Goal: Task Accomplishment & Management: Complete application form

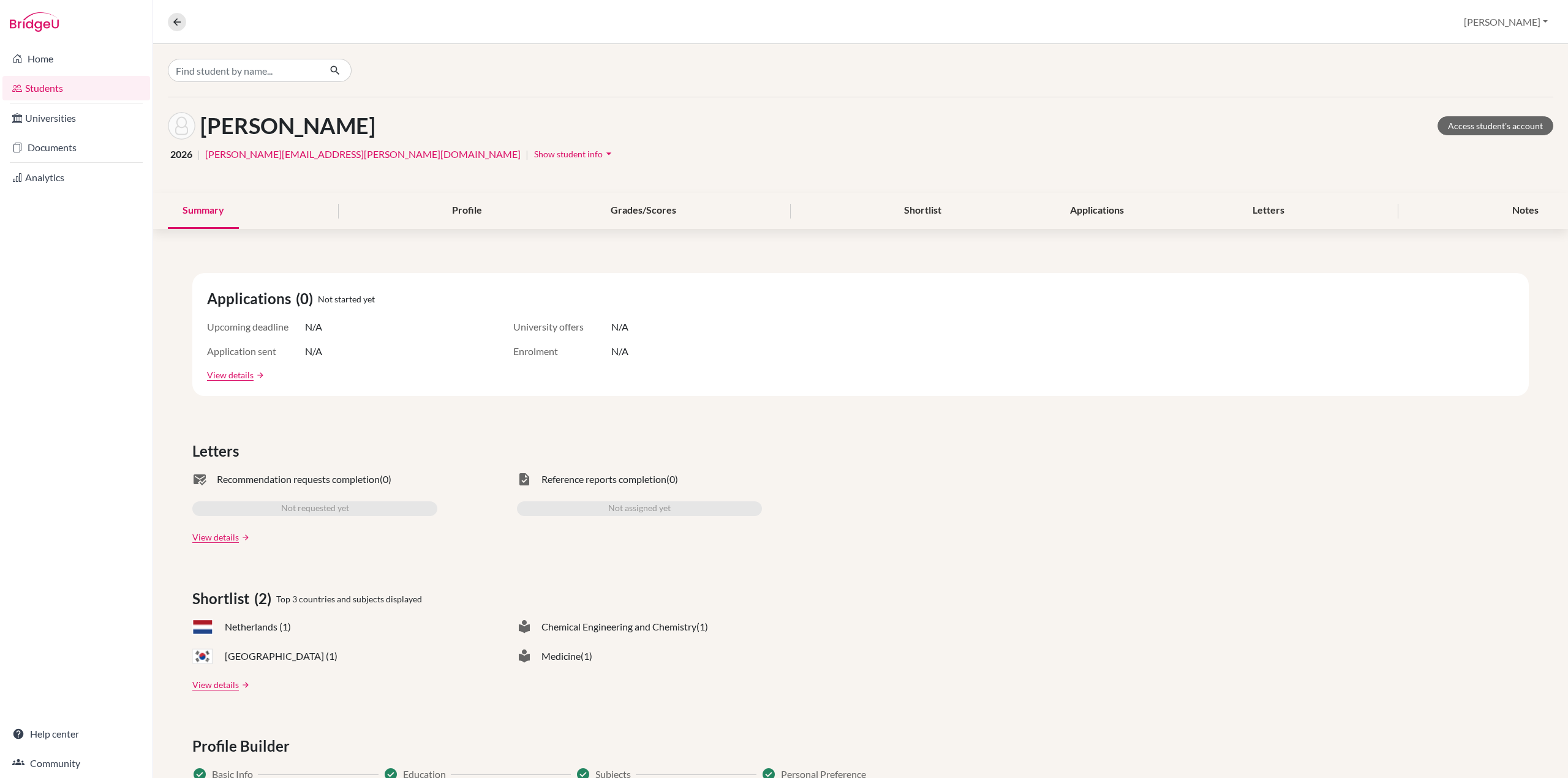
click at [43, 82] on link "Students" at bounding box center [76, 88] width 148 height 24
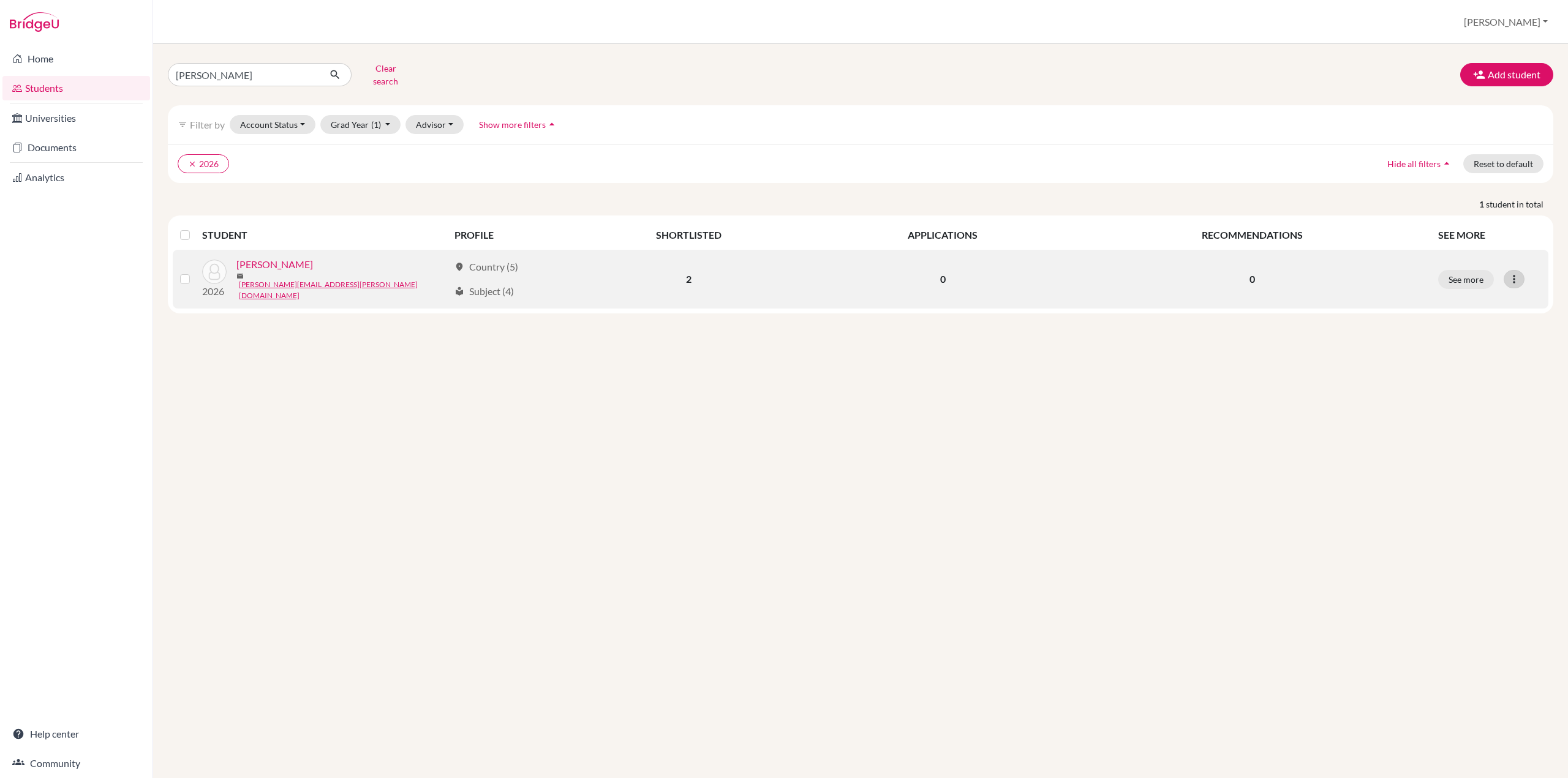
click at [1514, 273] on icon at bounding box center [1514, 278] width 12 height 12
click at [1478, 270] on button "See more" at bounding box center [1465, 279] width 56 height 19
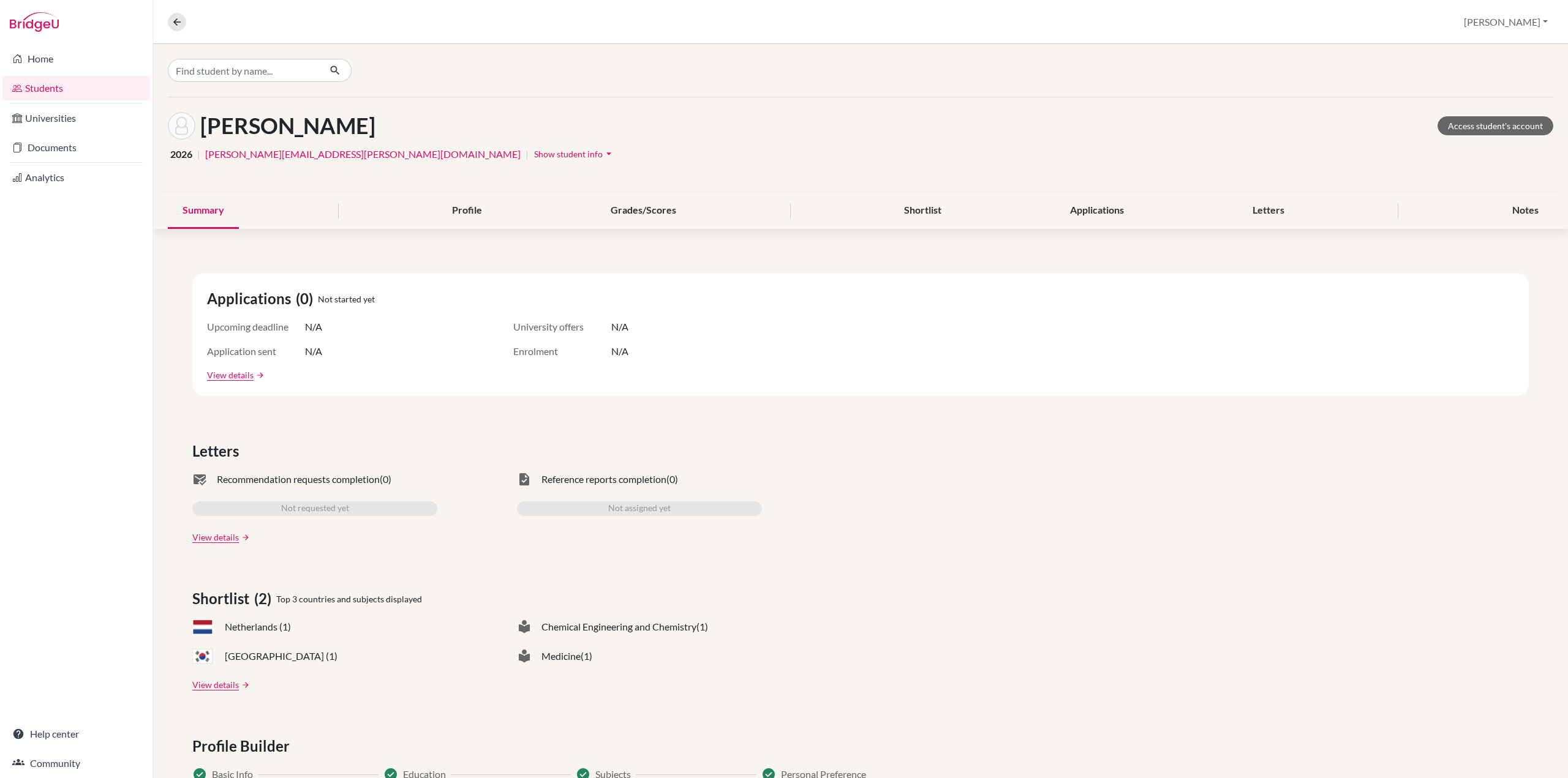
click at [603, 155] on icon "arrow_drop_down" at bounding box center [609, 153] width 12 height 12
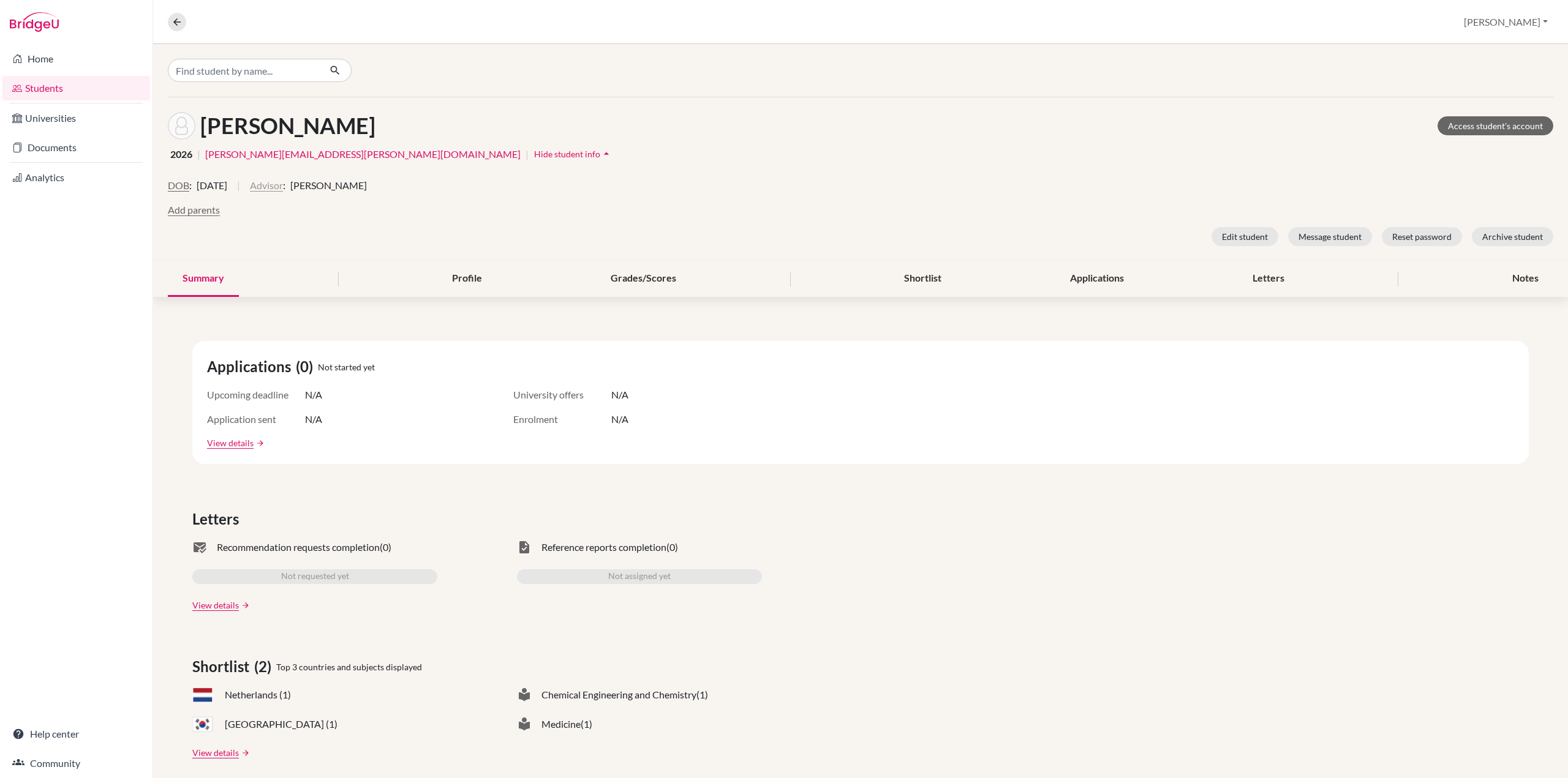
click at [283, 184] on button "Advisor" at bounding box center [266, 185] width 33 height 15
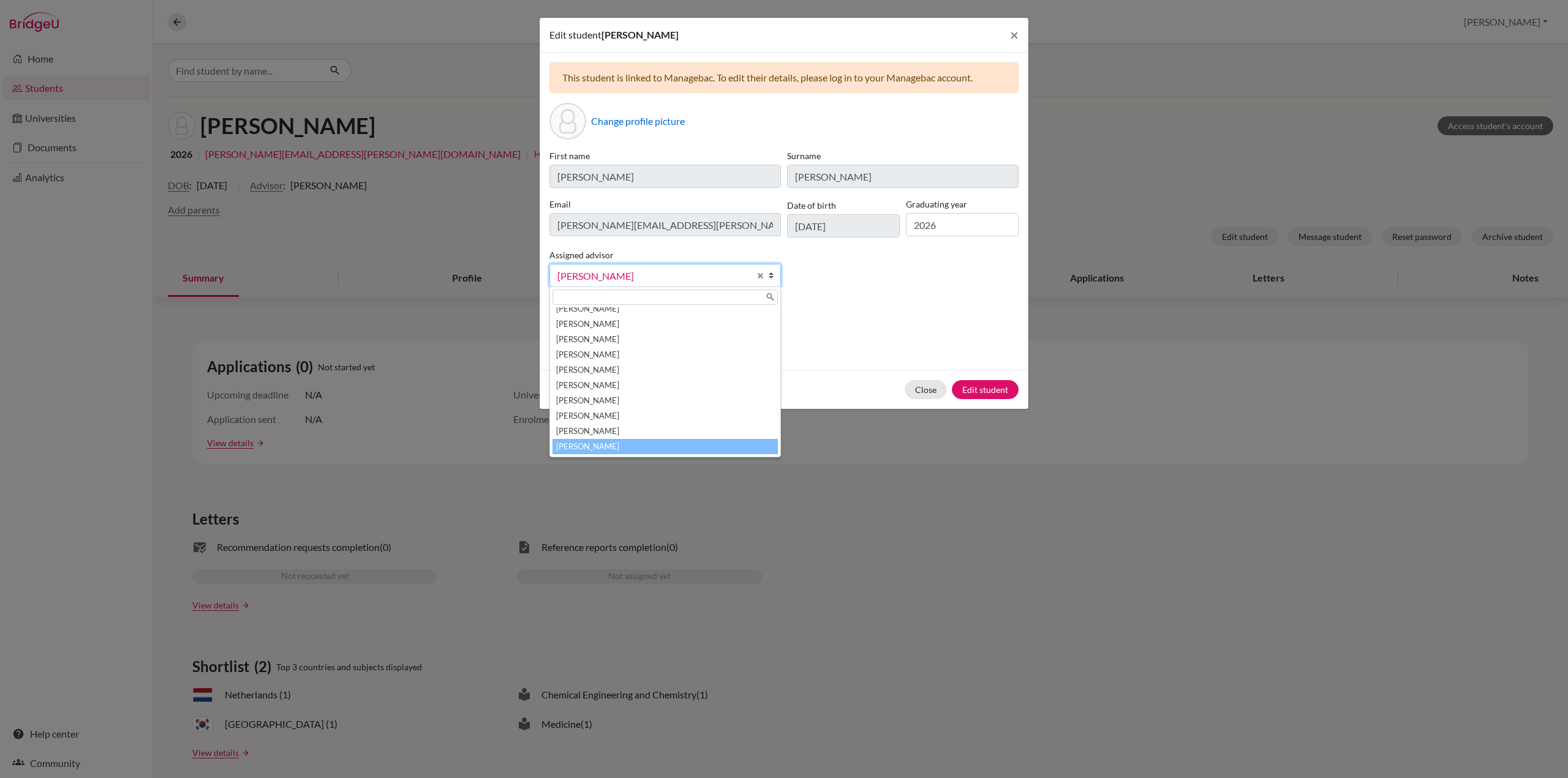
scroll to position [261, 0]
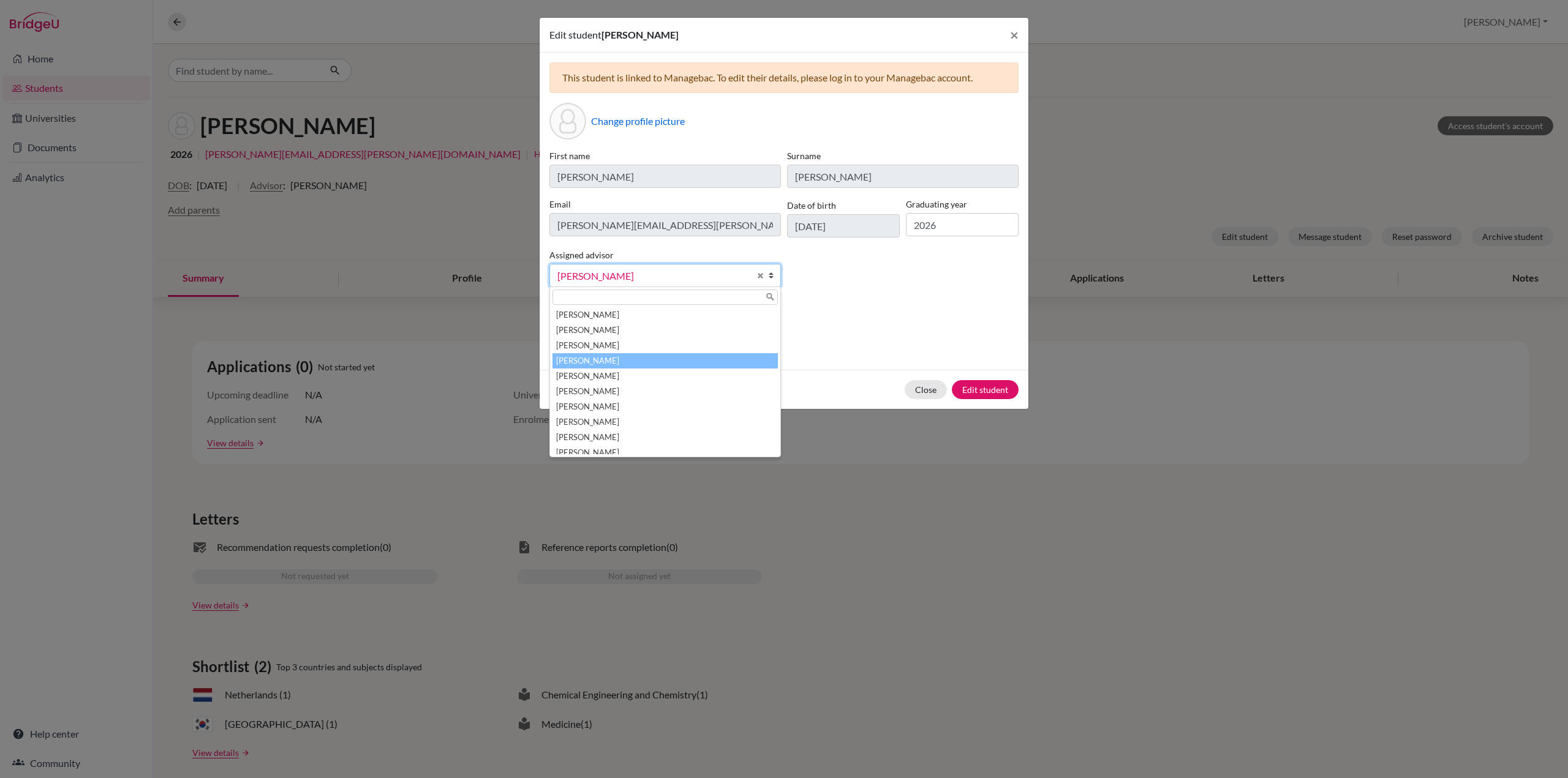
click at [616, 360] on li "[PERSON_NAME]" at bounding box center [665, 361] width 226 height 15
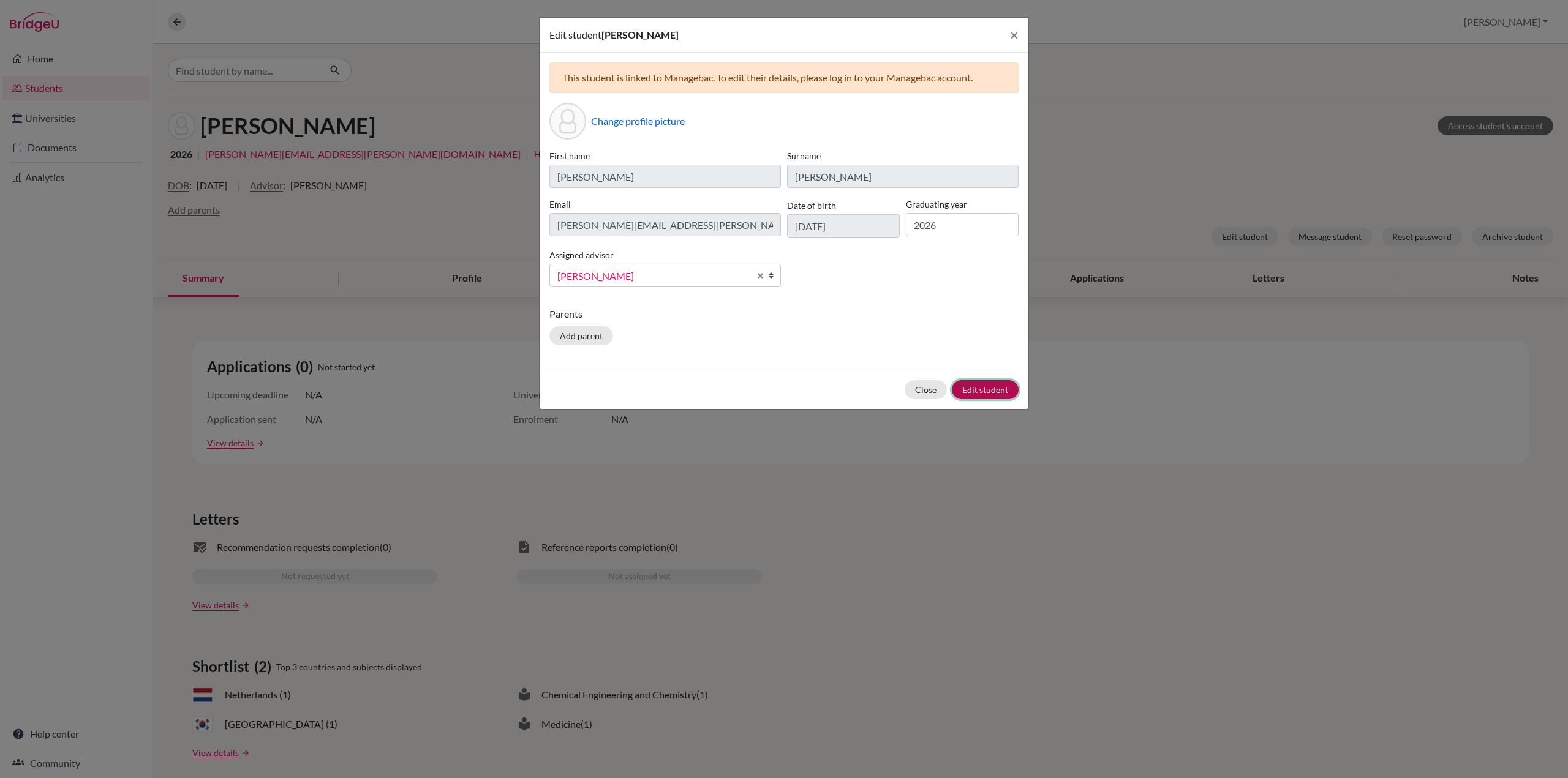
click at [984, 389] on button "Edit student" at bounding box center [985, 389] width 67 height 19
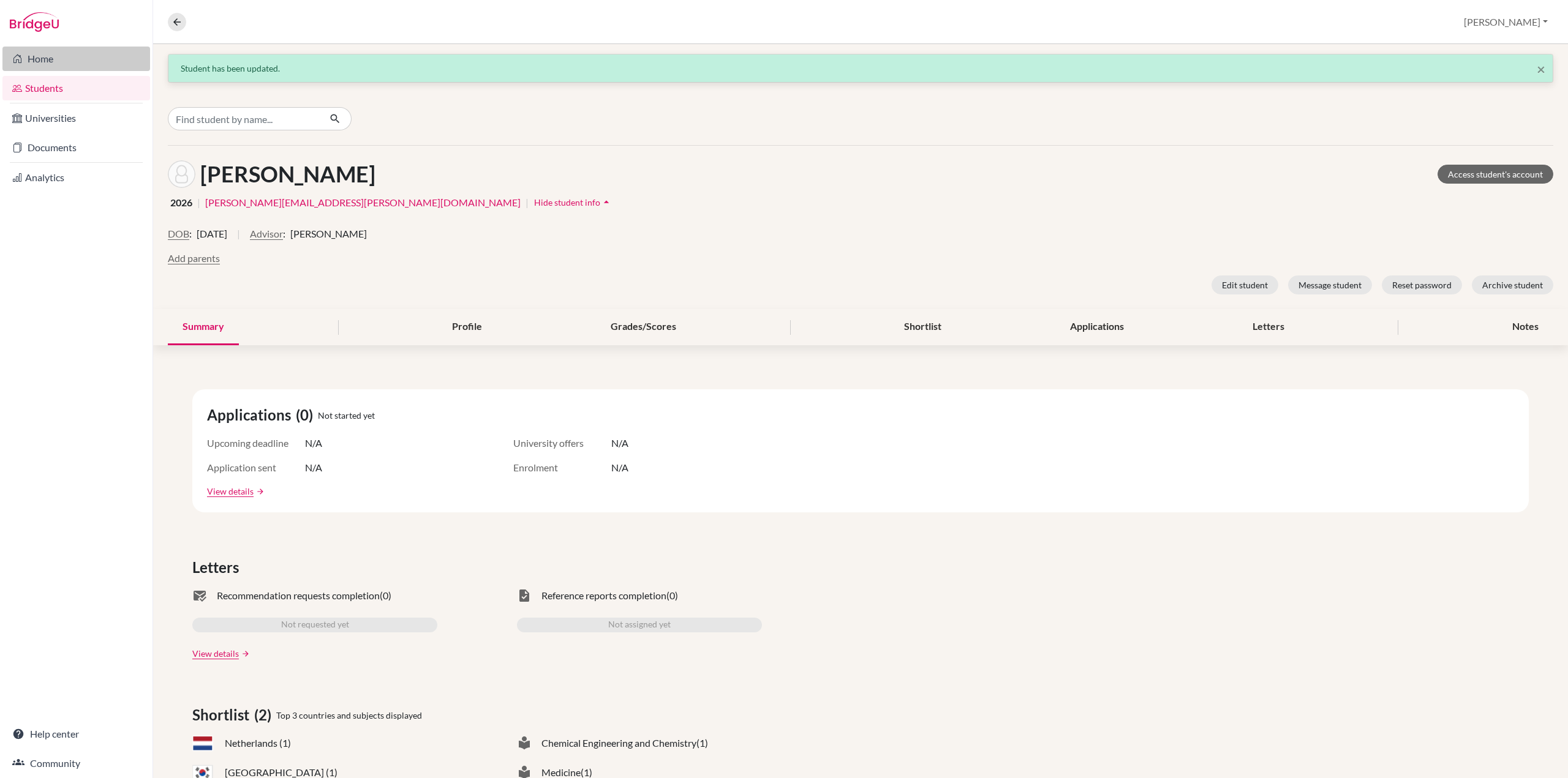
click at [56, 62] on link "Home" at bounding box center [76, 58] width 148 height 24
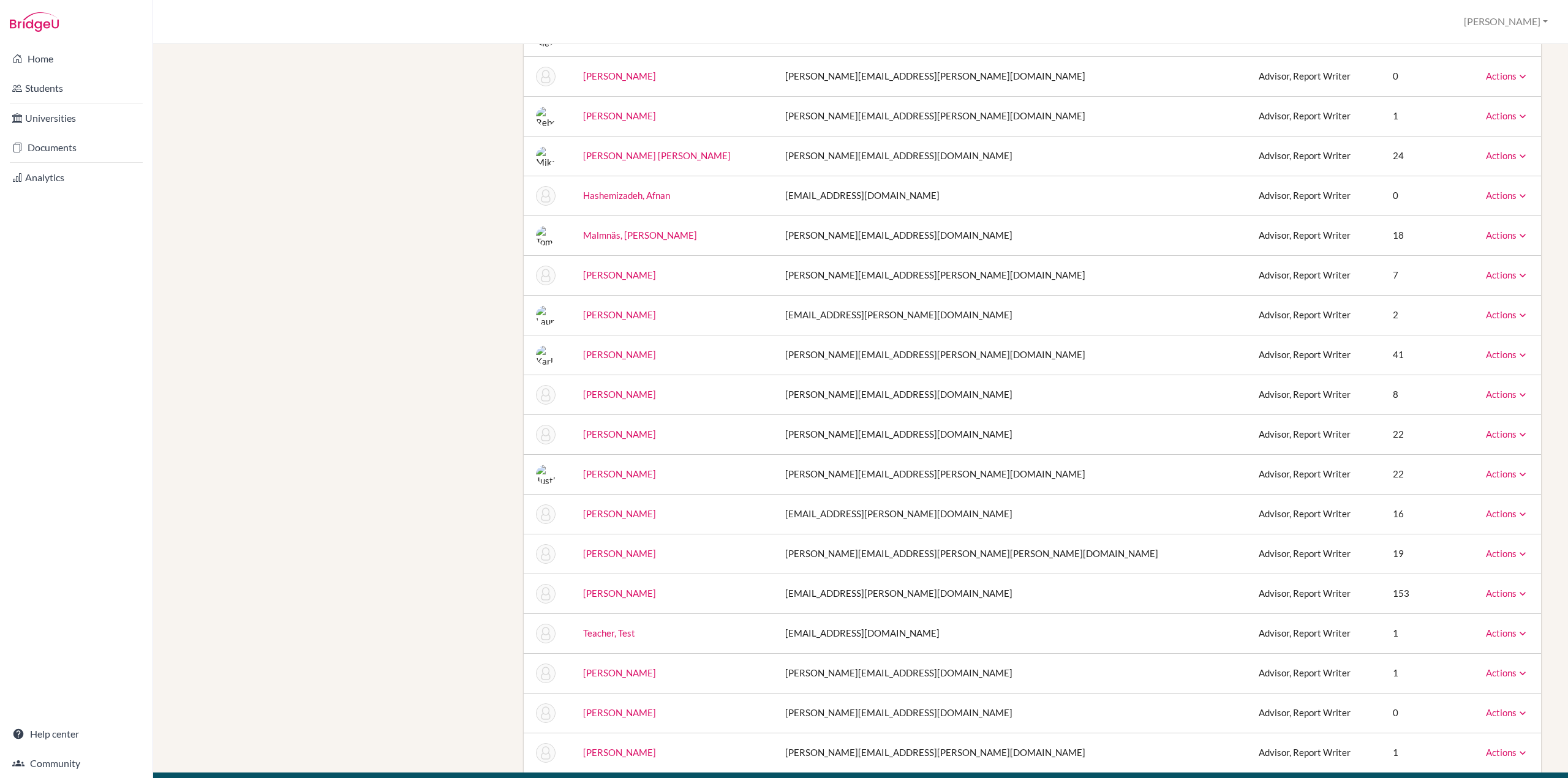
scroll to position [490, 0]
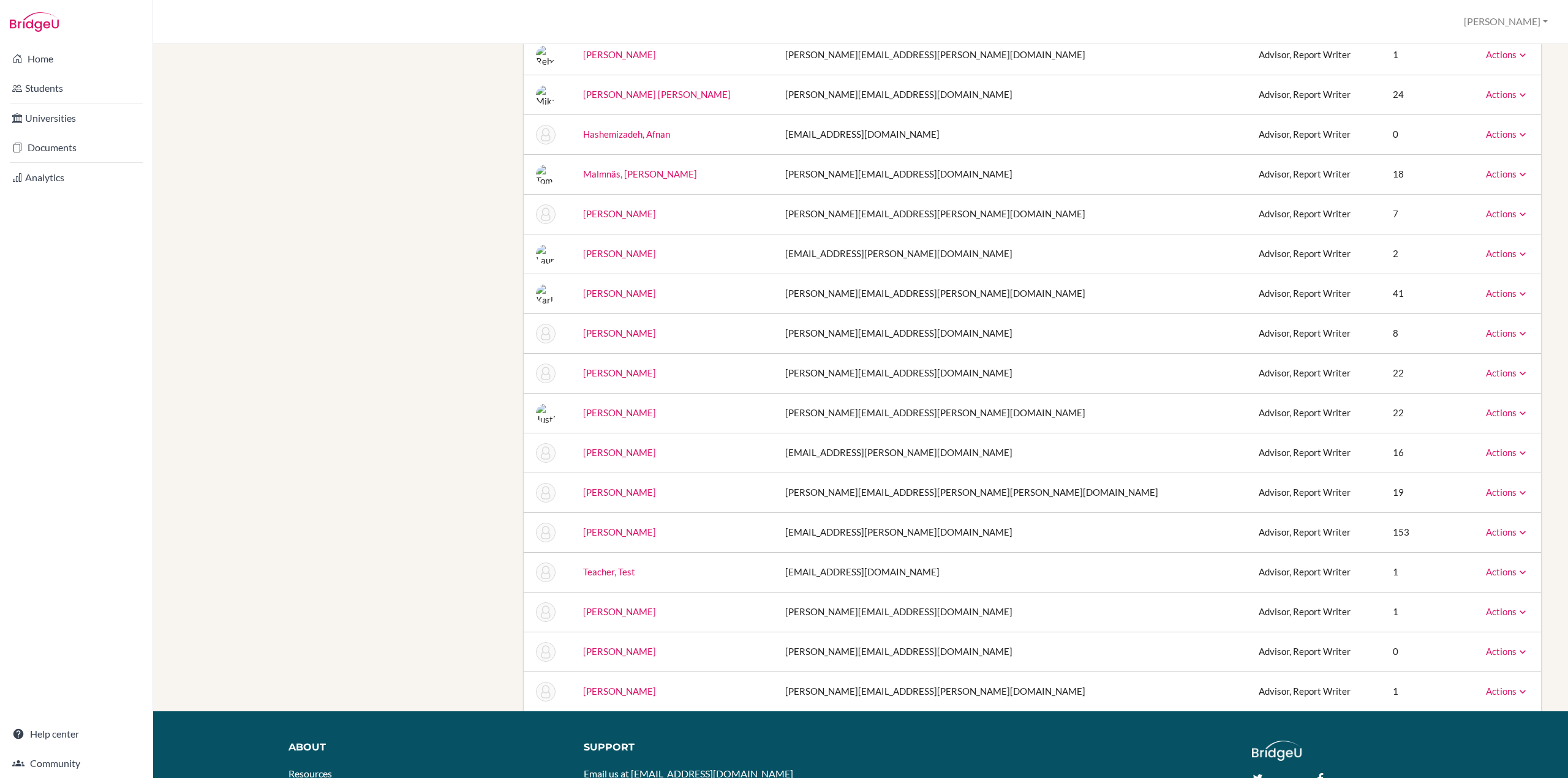
click at [1495, 532] on link "Actions" at bounding box center [1508, 532] width 43 height 11
click at [1467, 591] on link "Archive" at bounding box center [1476, 588] width 104 height 18
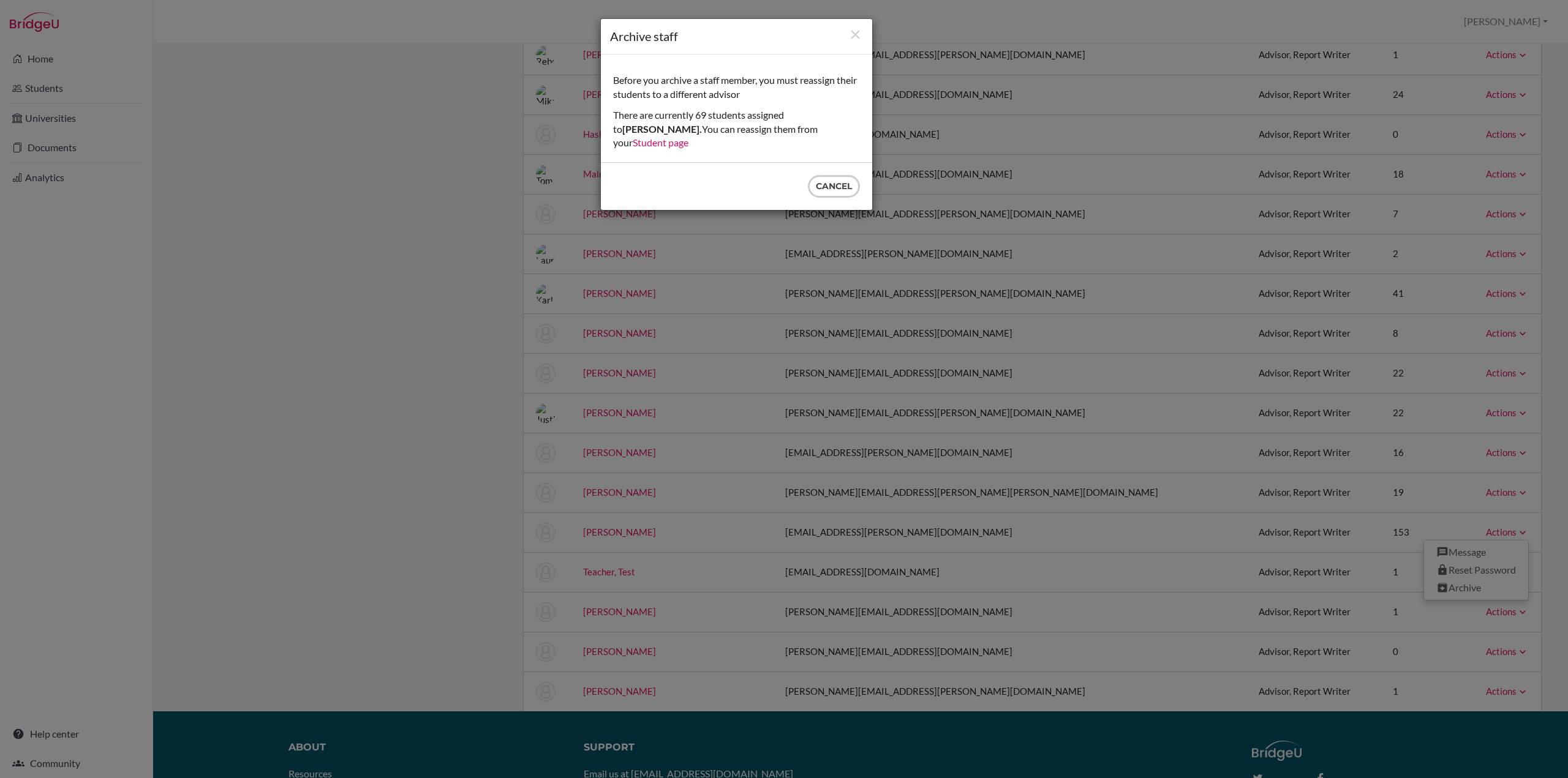
click at [689, 136] on link "Student page" at bounding box center [660, 142] width 56 height 11
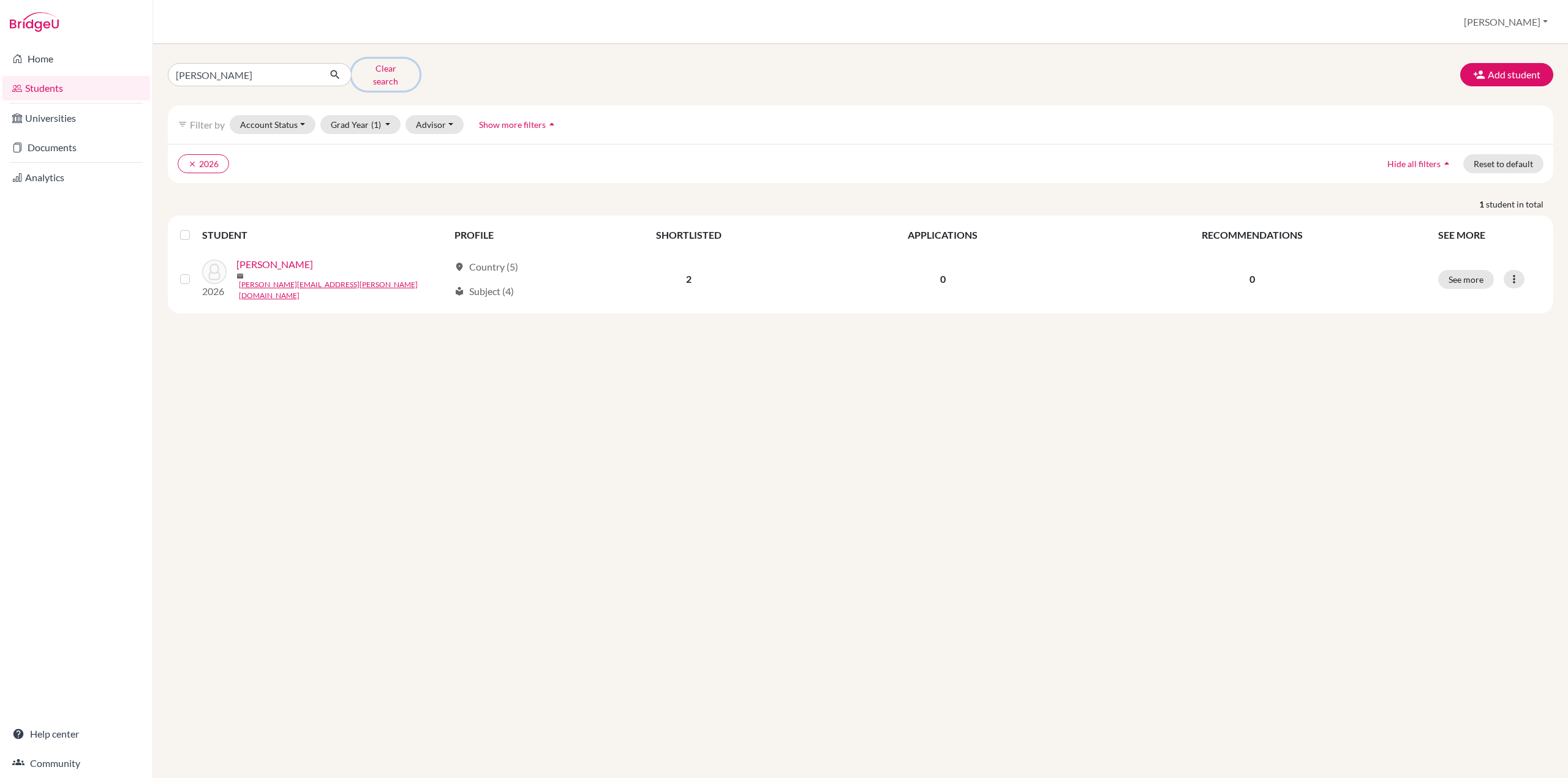
click at [390, 71] on button "Clear search" at bounding box center [386, 74] width 68 height 32
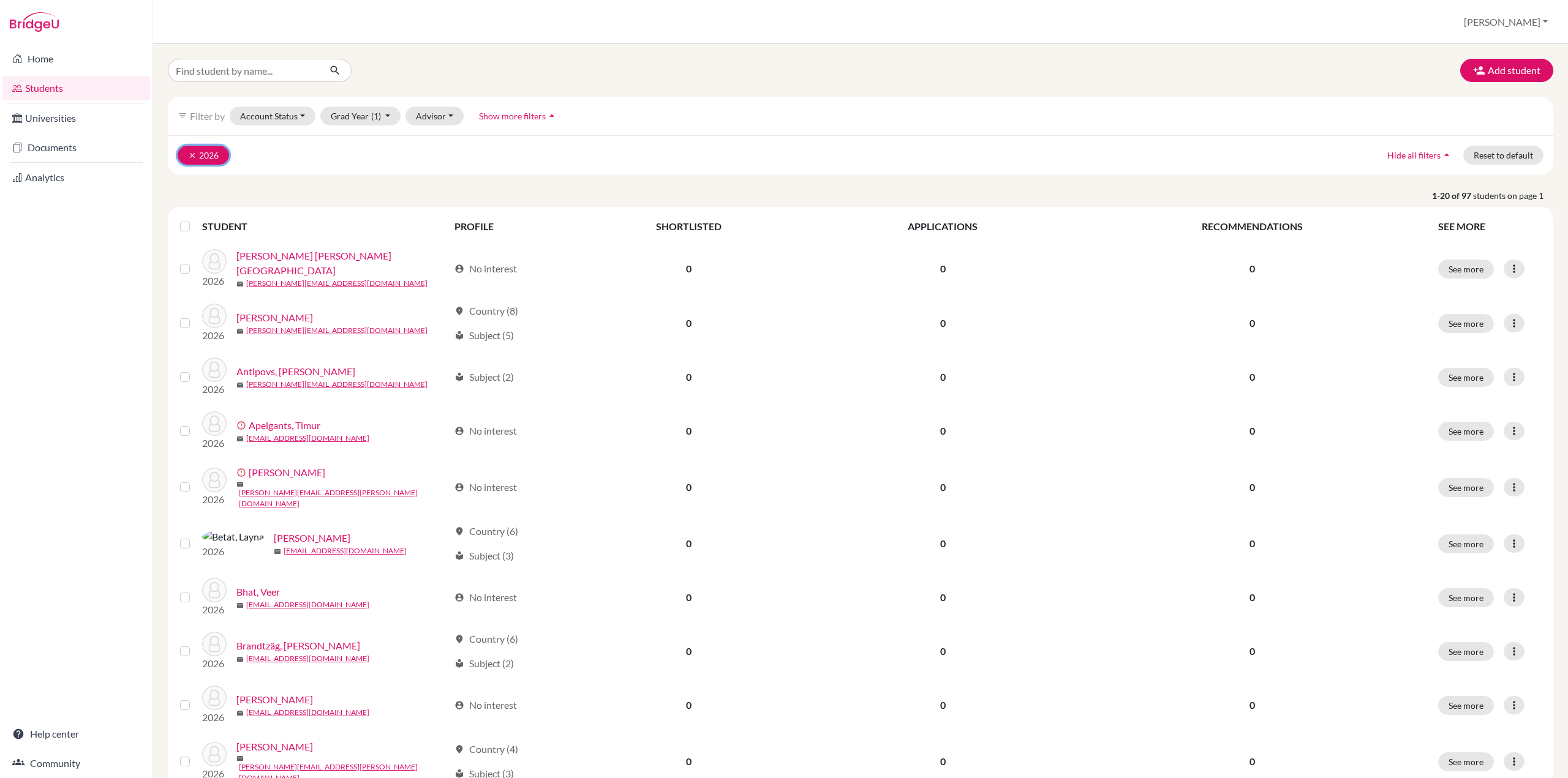
click at [190, 152] on icon "clear" at bounding box center [192, 155] width 8 height 8
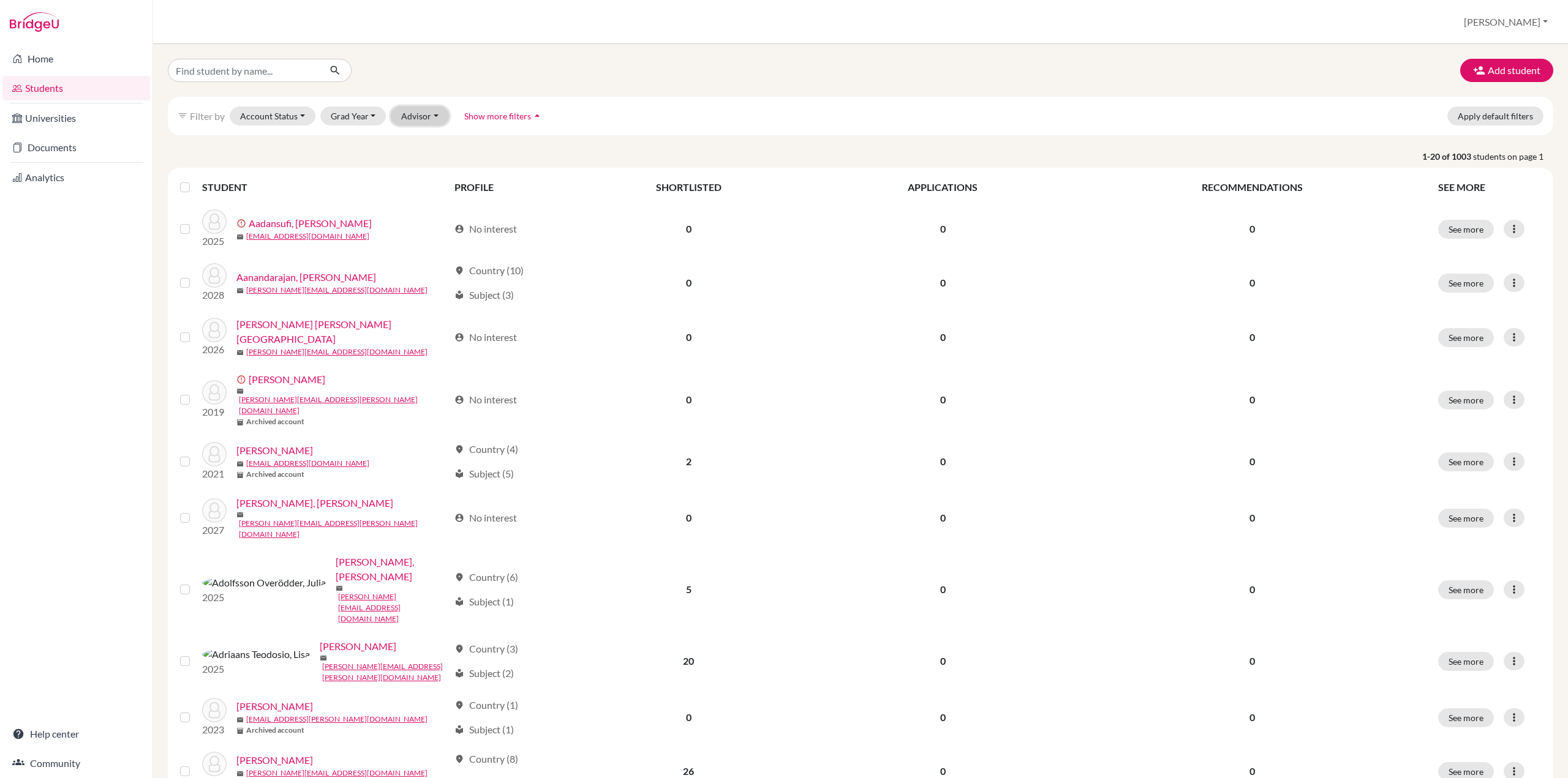
click at [441, 111] on button "Advisor" at bounding box center [420, 116] width 58 height 19
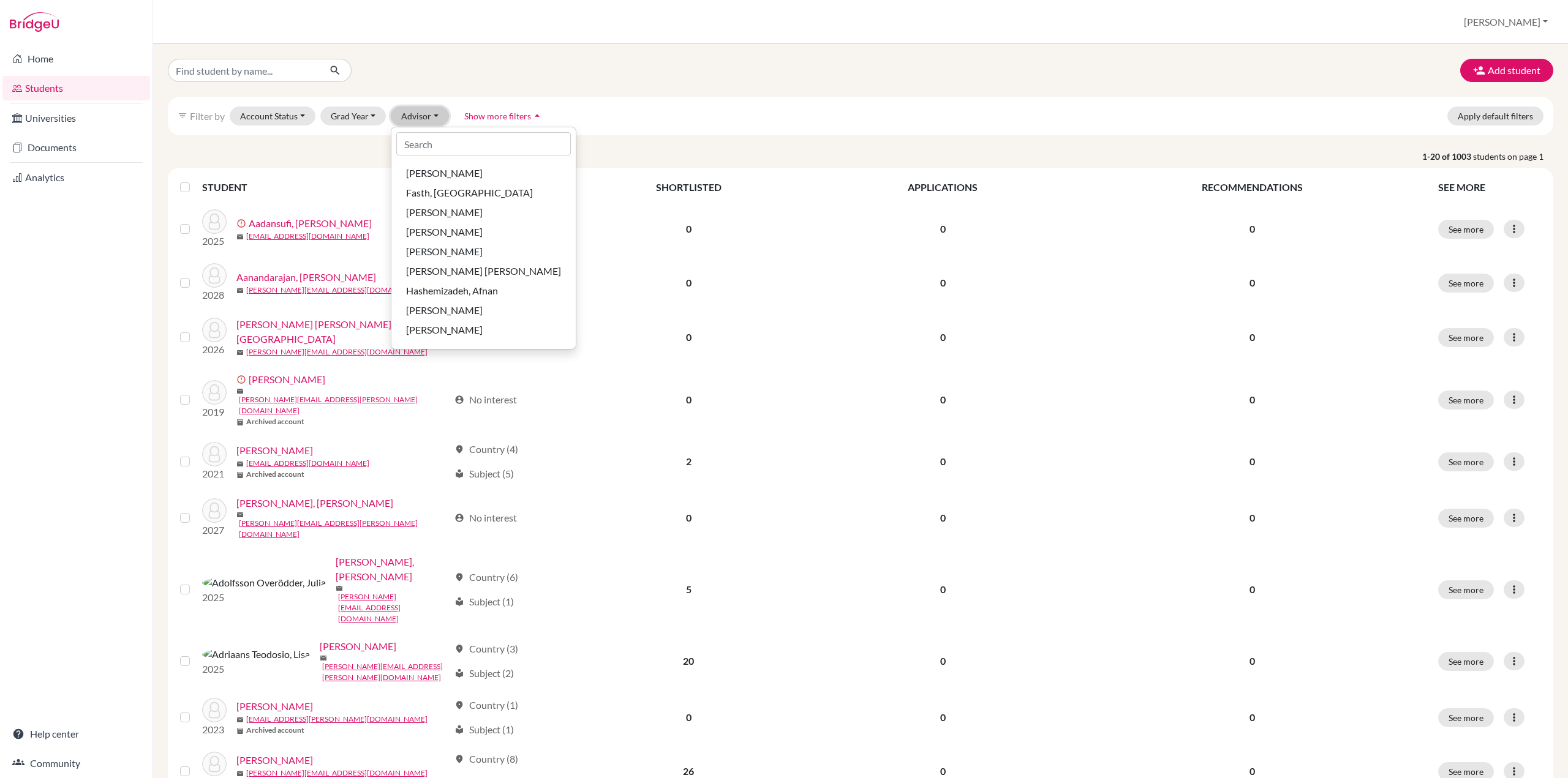
scroll to position [429, 0]
click at [459, 276] on div "Spires, Phil" at bounding box center [484, 281] width 155 height 15
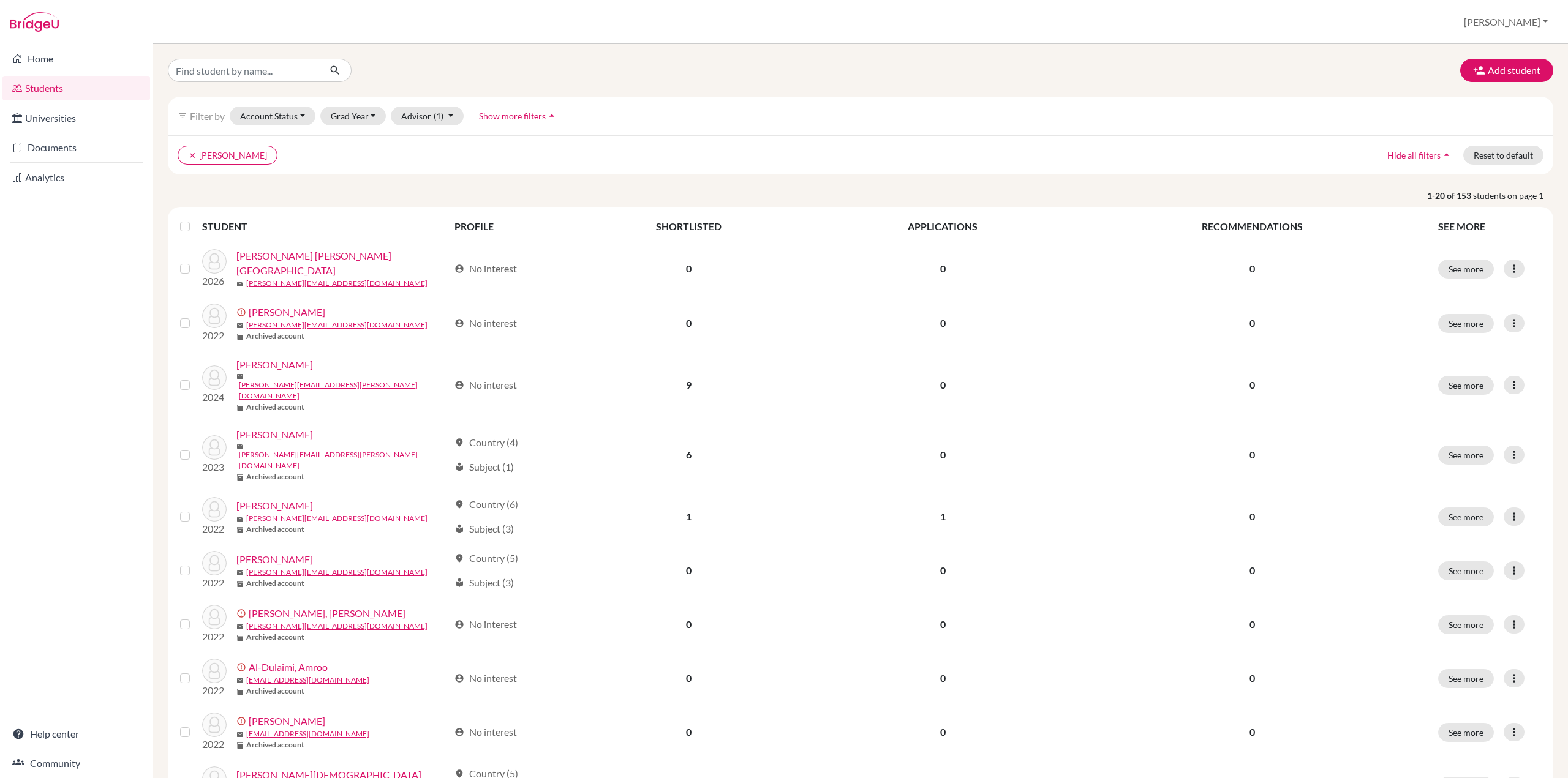
click at [195, 219] on label at bounding box center [195, 219] width 0 height 0
click at [0, 0] on input "checkbox" at bounding box center [0, 0] width 0 height 0
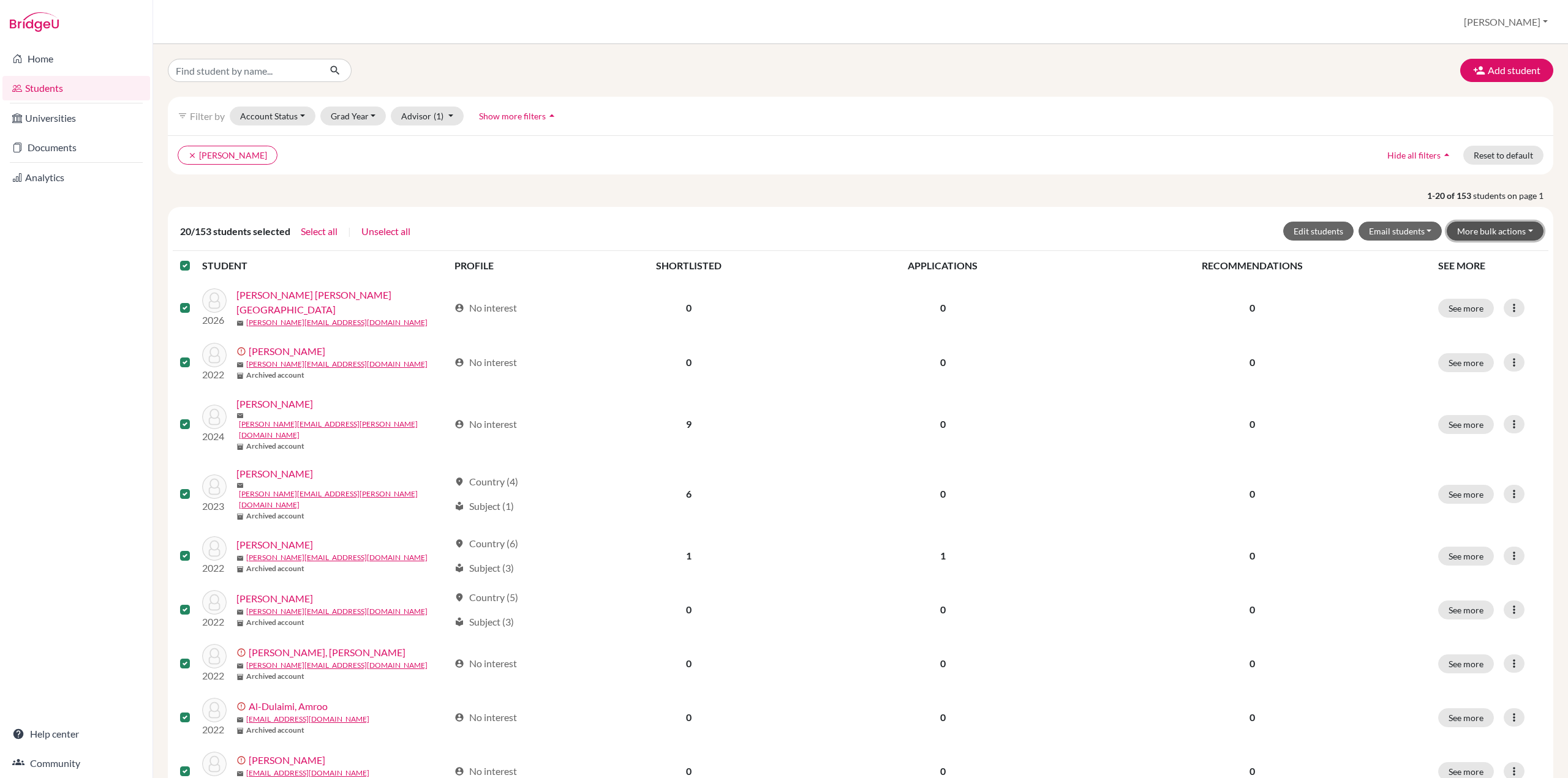
click at [1520, 230] on button "More bulk actions" at bounding box center [1496, 231] width 97 height 19
click at [1313, 230] on button "Edit students" at bounding box center [1319, 231] width 71 height 19
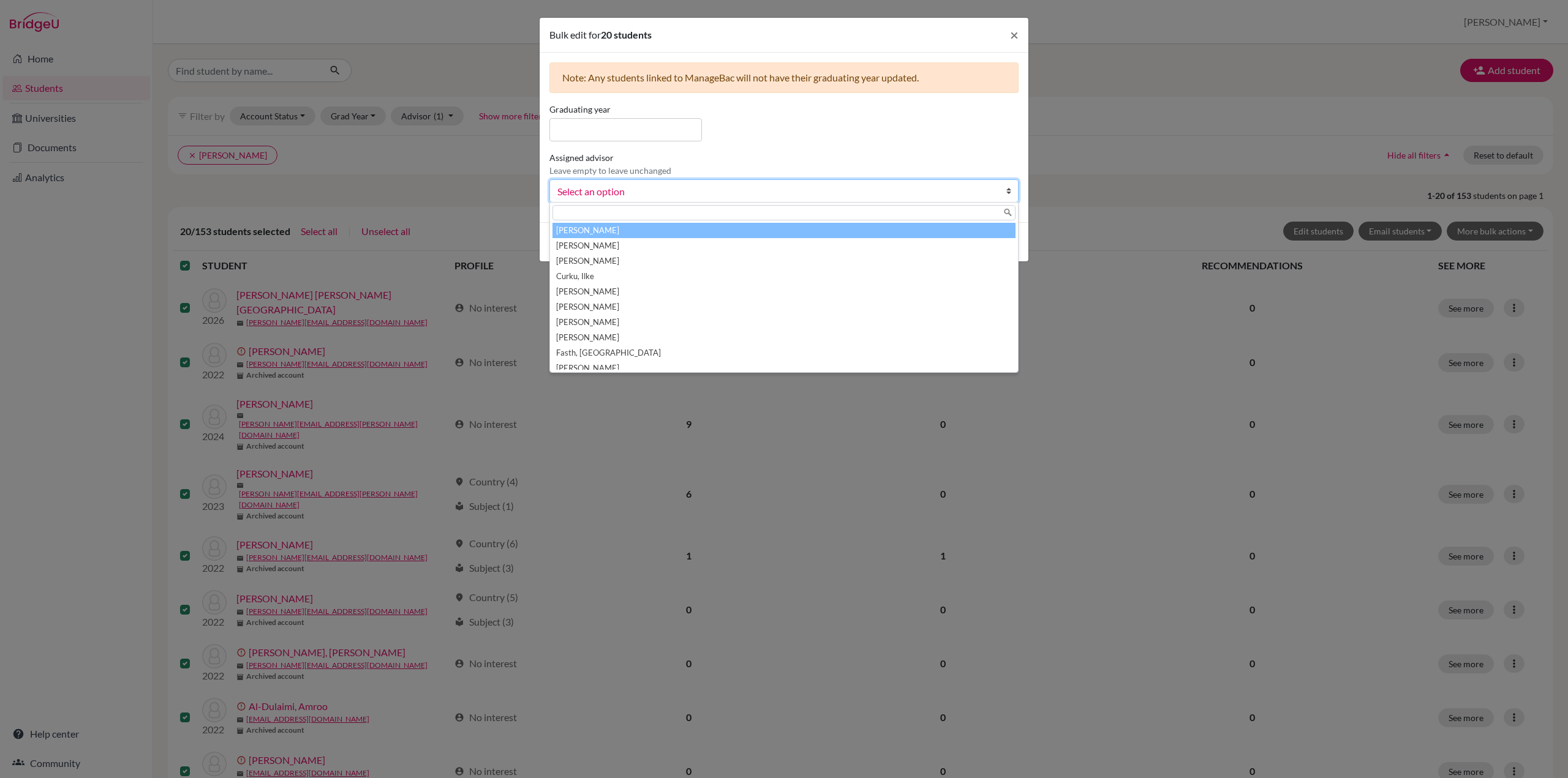
click at [608, 190] on span "Select an option" at bounding box center [776, 191] width 438 height 16
click at [111, 313] on div "Bulk edit for 20 students × Note: Any students linked to ManageBac will not hav…" at bounding box center [784, 389] width 1568 height 778
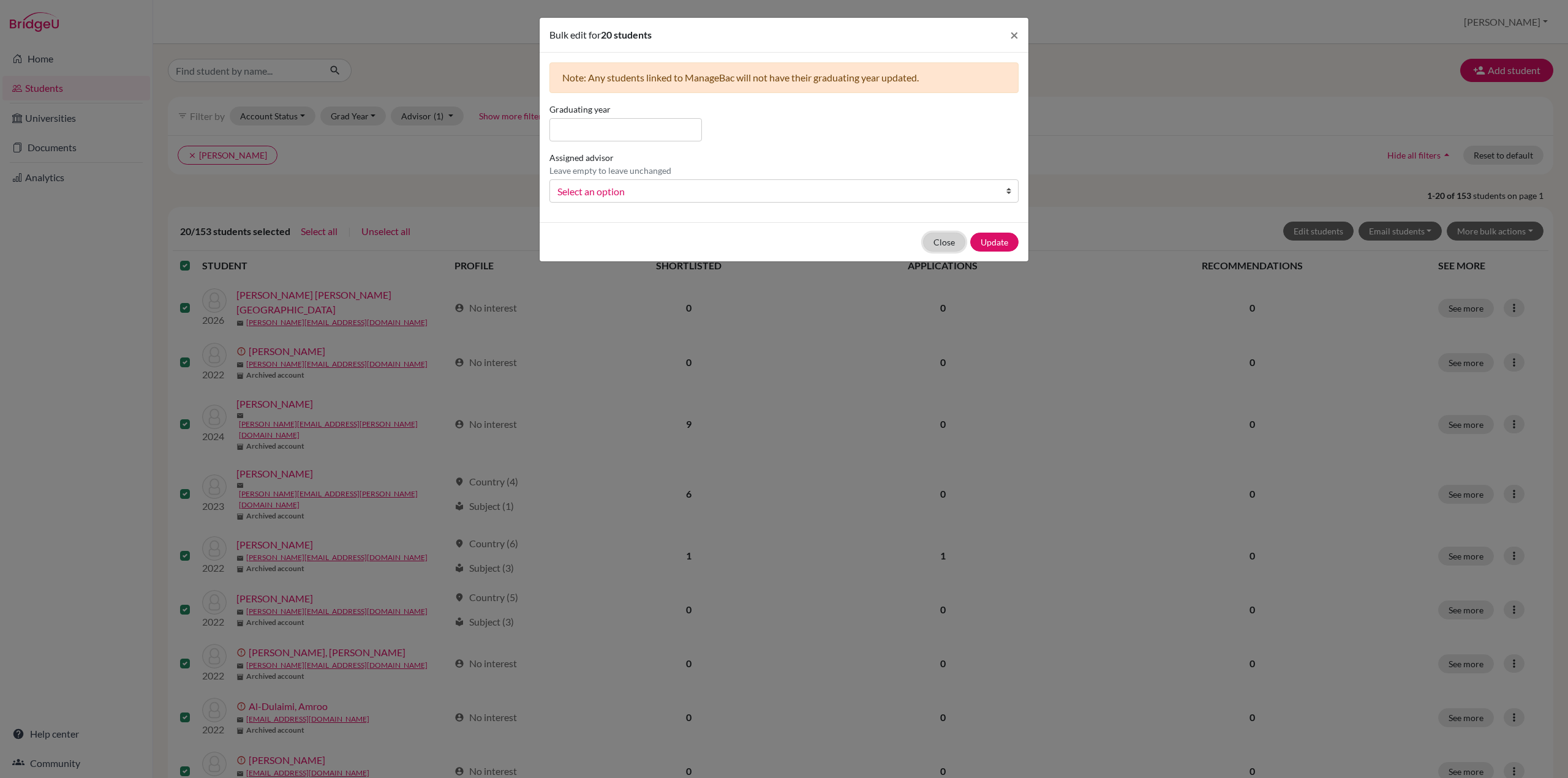
click at [930, 238] on button "Close" at bounding box center [944, 242] width 42 height 19
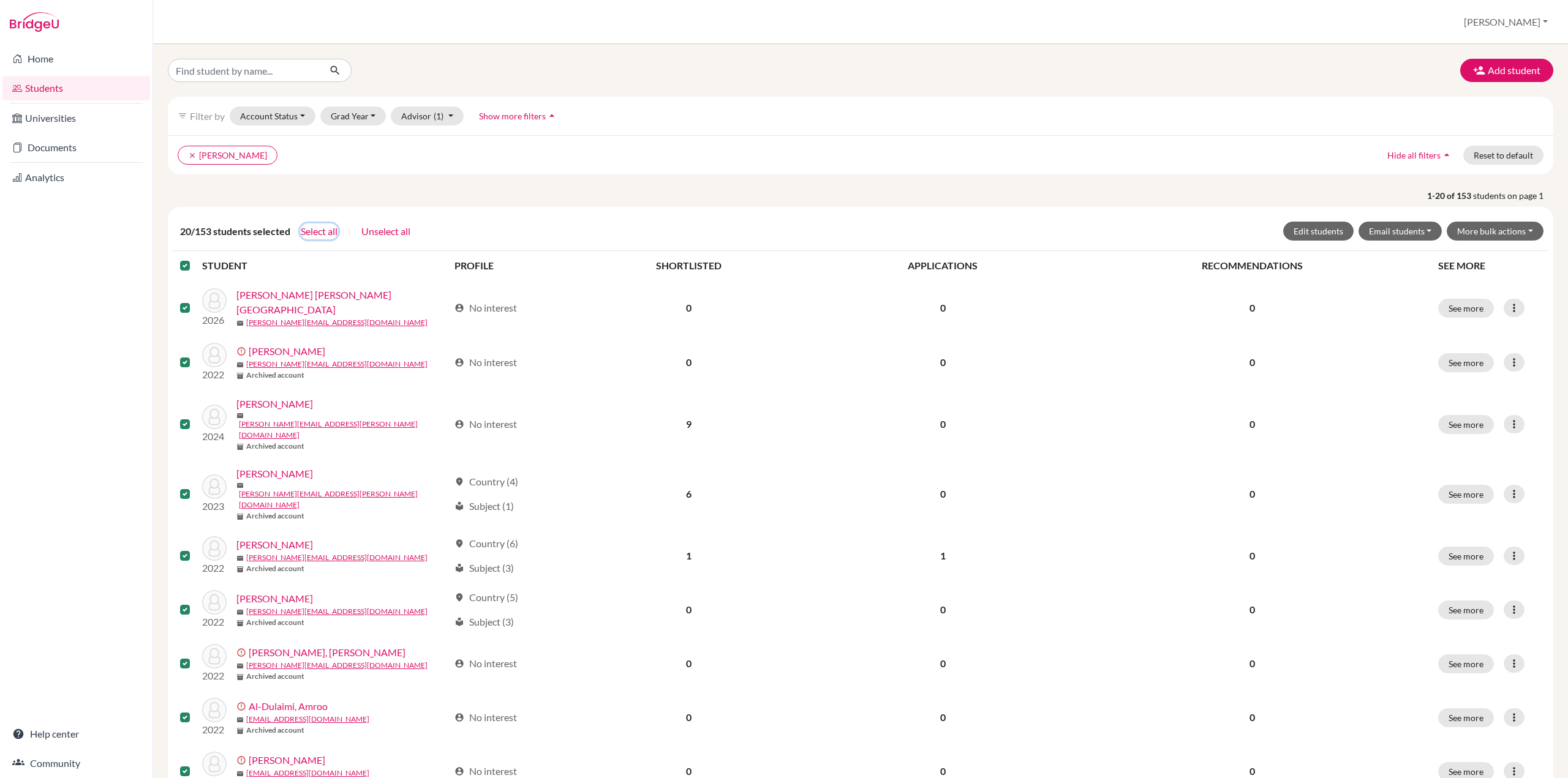
click at [324, 232] on button "Select all" at bounding box center [319, 231] width 38 height 16
click at [1304, 231] on button "Edit students" at bounding box center [1319, 231] width 71 height 19
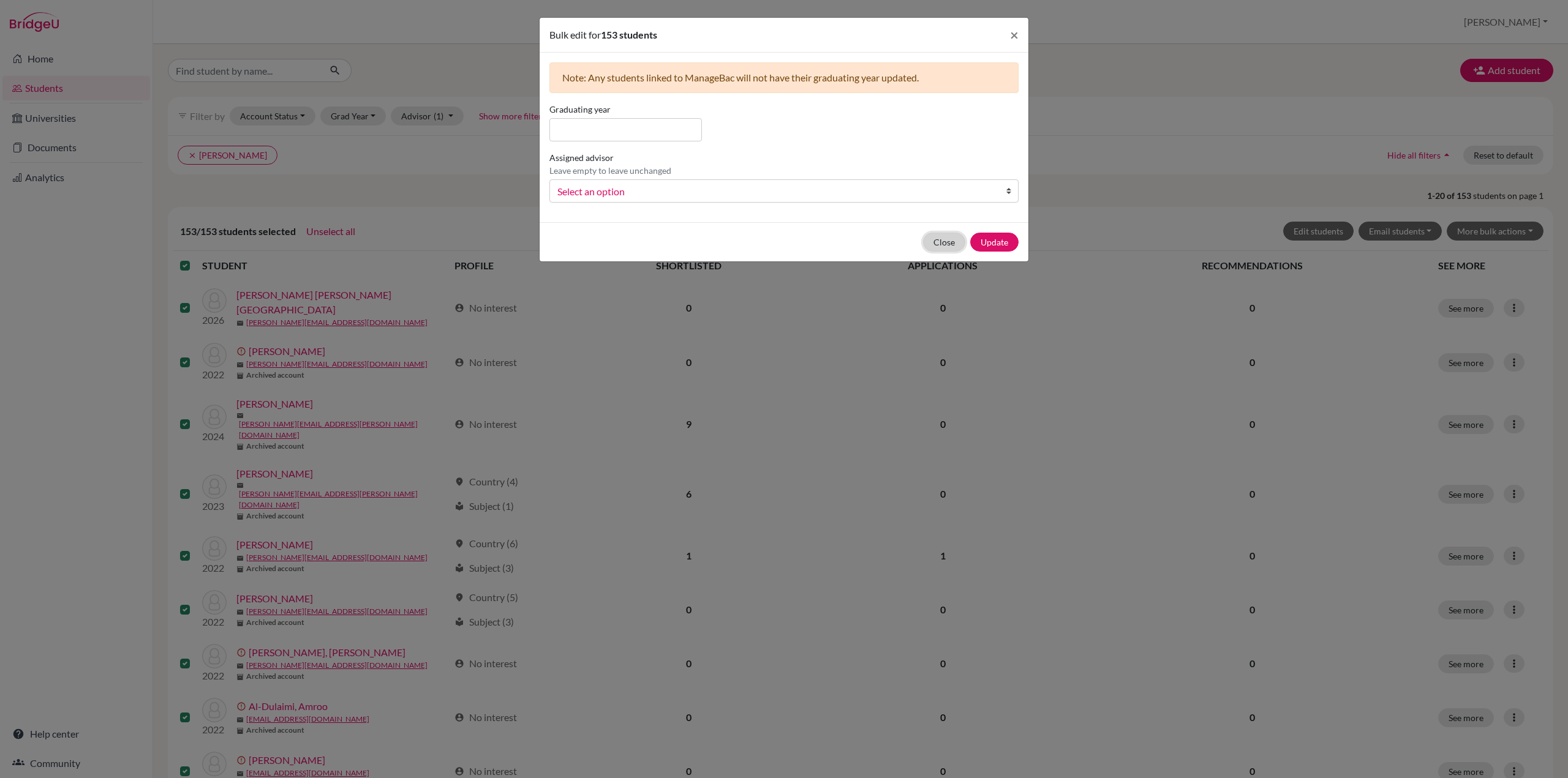
click at [930, 244] on button "Close" at bounding box center [944, 242] width 42 height 19
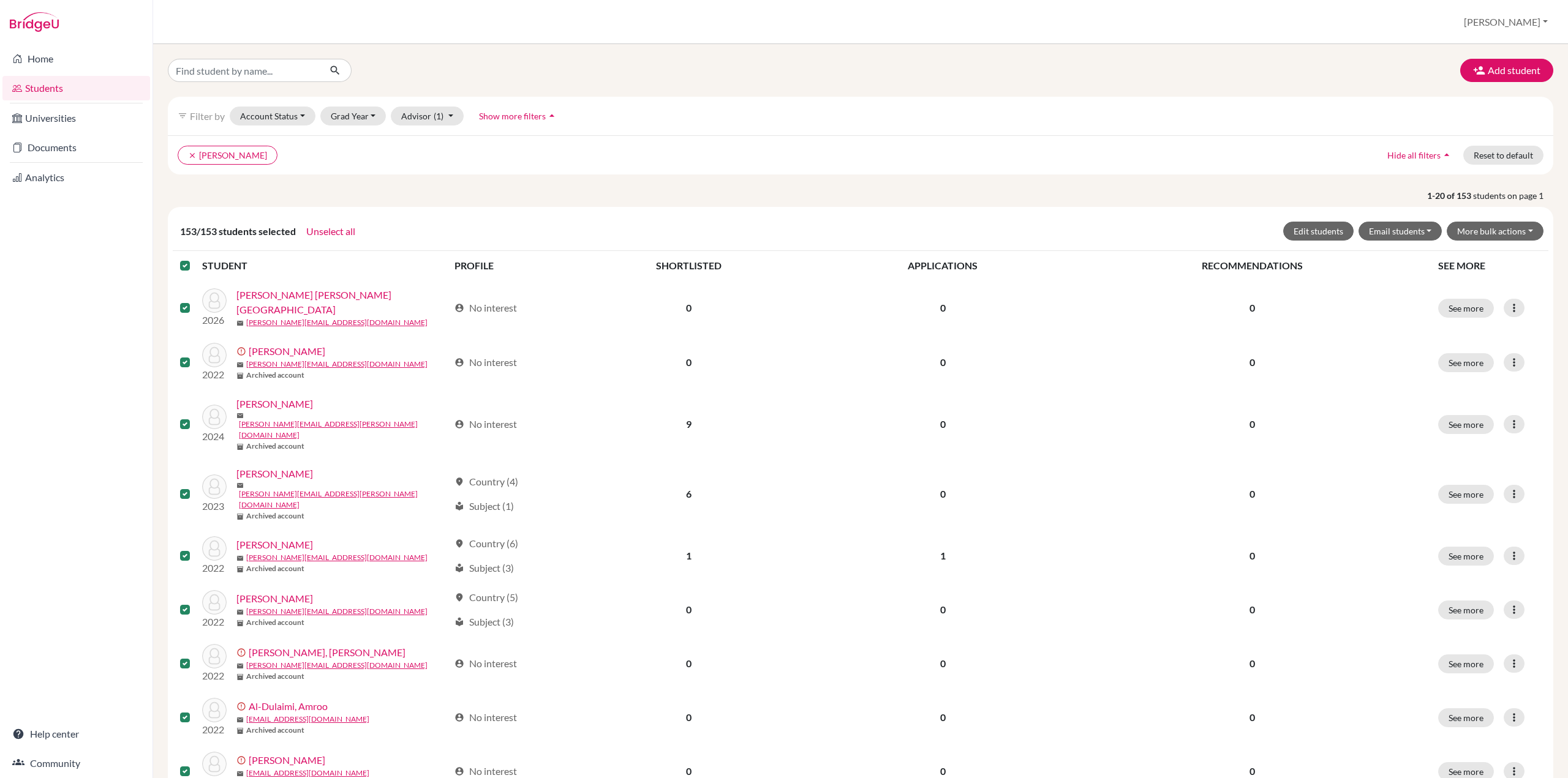
click at [66, 89] on link "Students" at bounding box center [76, 88] width 148 height 24
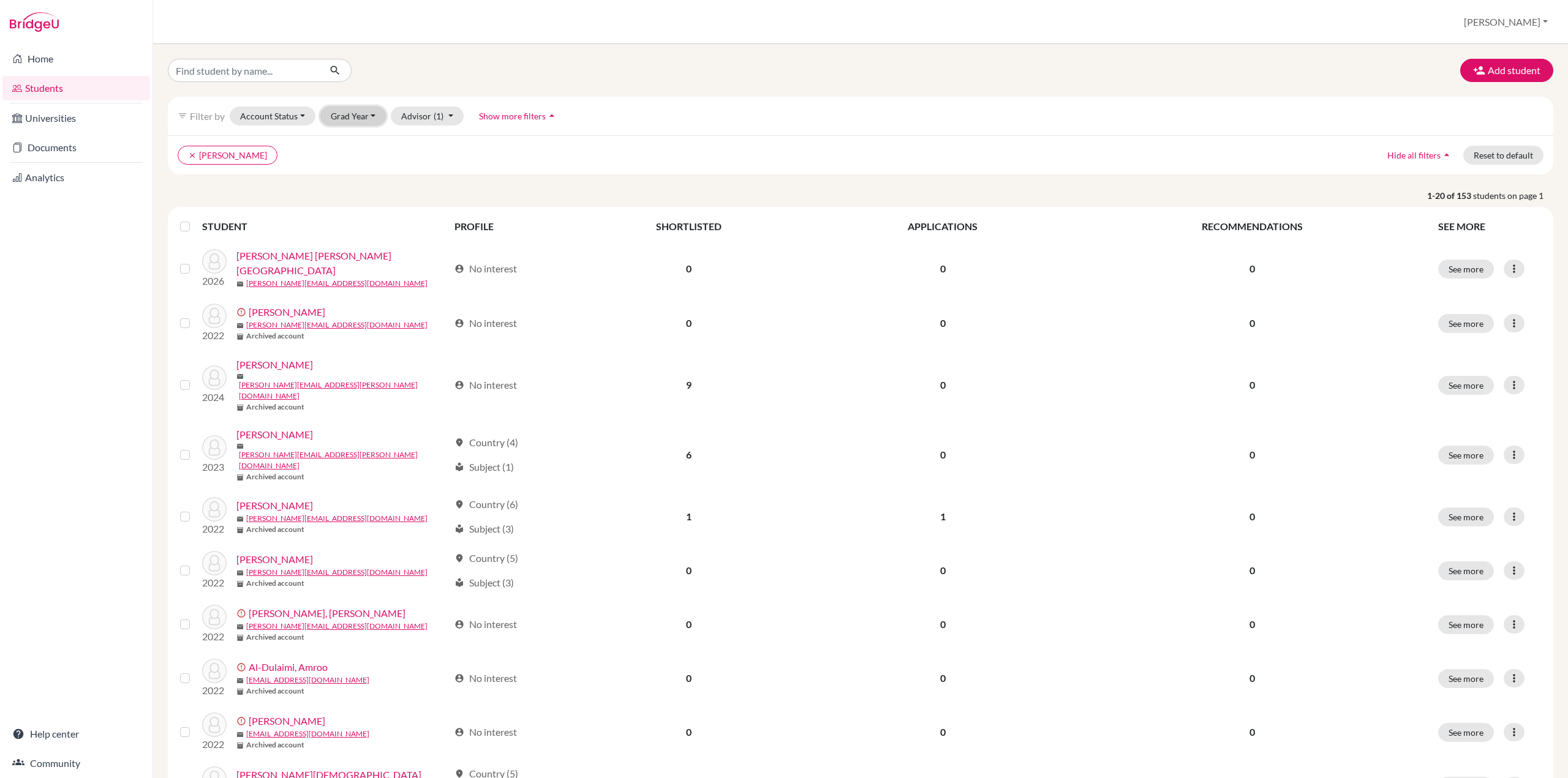
click at [376, 117] on button "Grad Year" at bounding box center [353, 116] width 66 height 19
click at [188, 155] on icon "clear" at bounding box center [192, 155] width 8 height 8
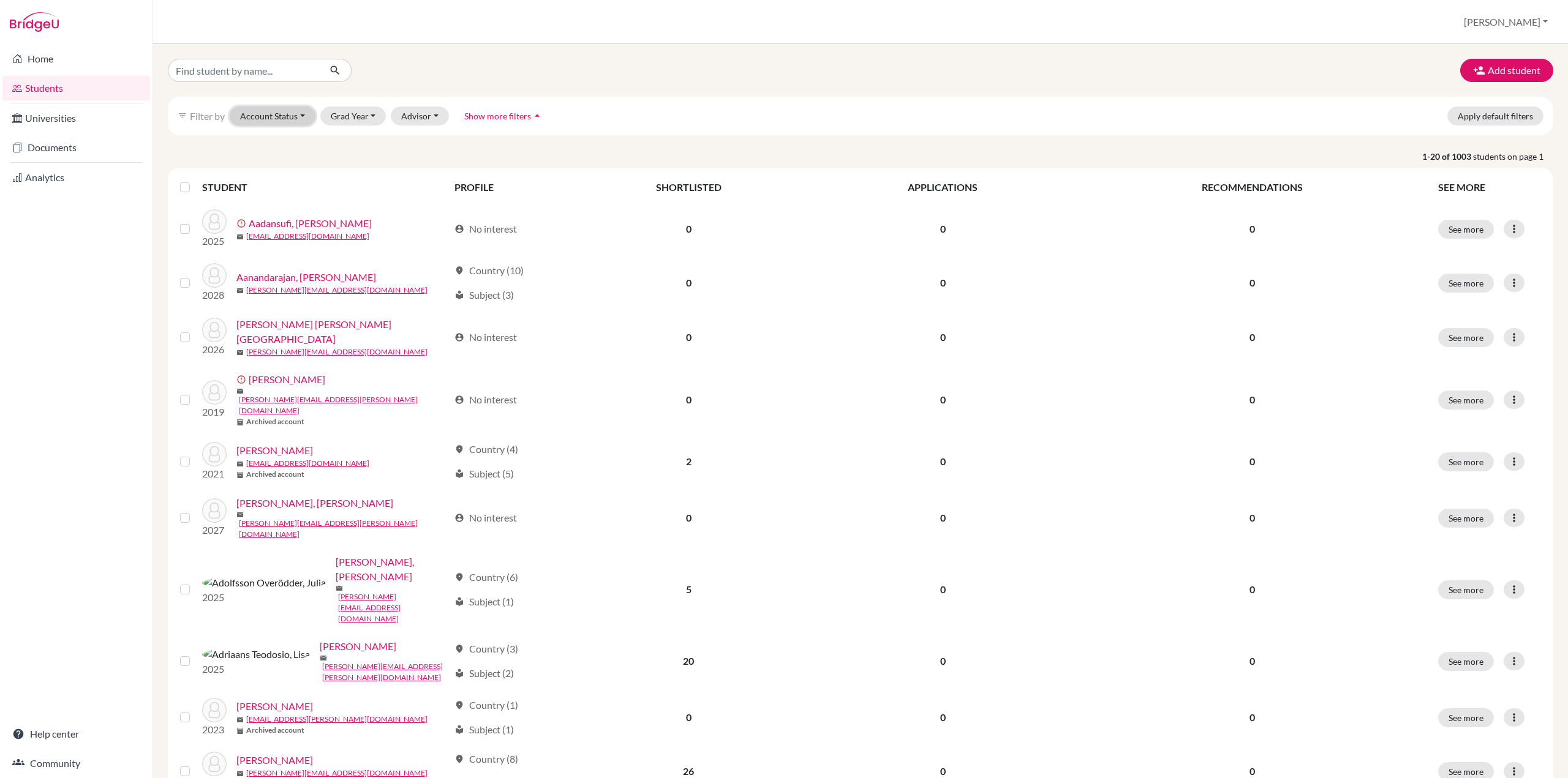
click at [294, 116] on button "Account Status" at bounding box center [272, 116] width 86 height 19
click at [313, 143] on div "Active accounts" at bounding box center [299, 142] width 110 height 15
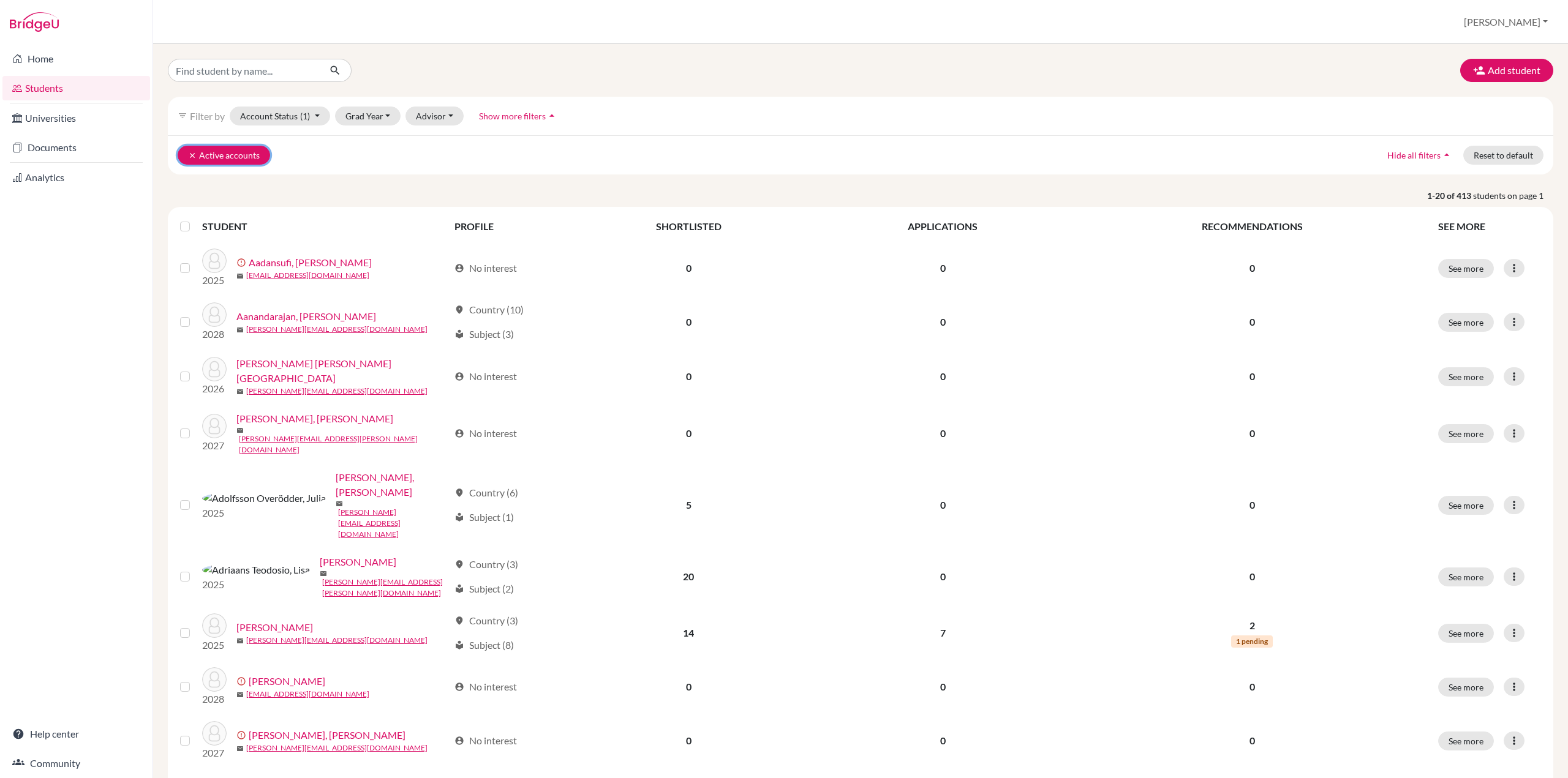
click at [192, 153] on icon "clear" at bounding box center [192, 155] width 8 height 8
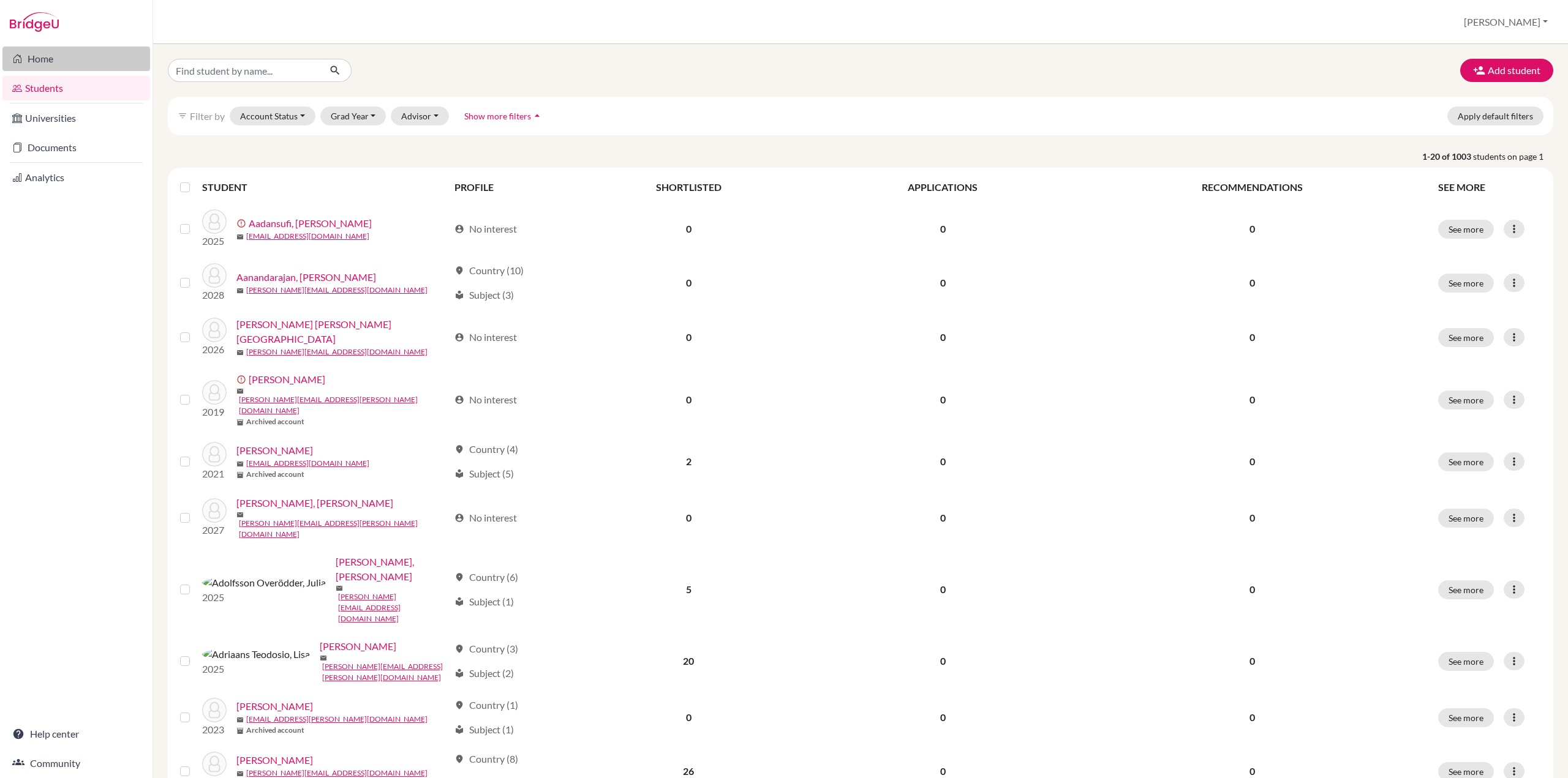
click at [63, 62] on link "Home" at bounding box center [76, 58] width 148 height 24
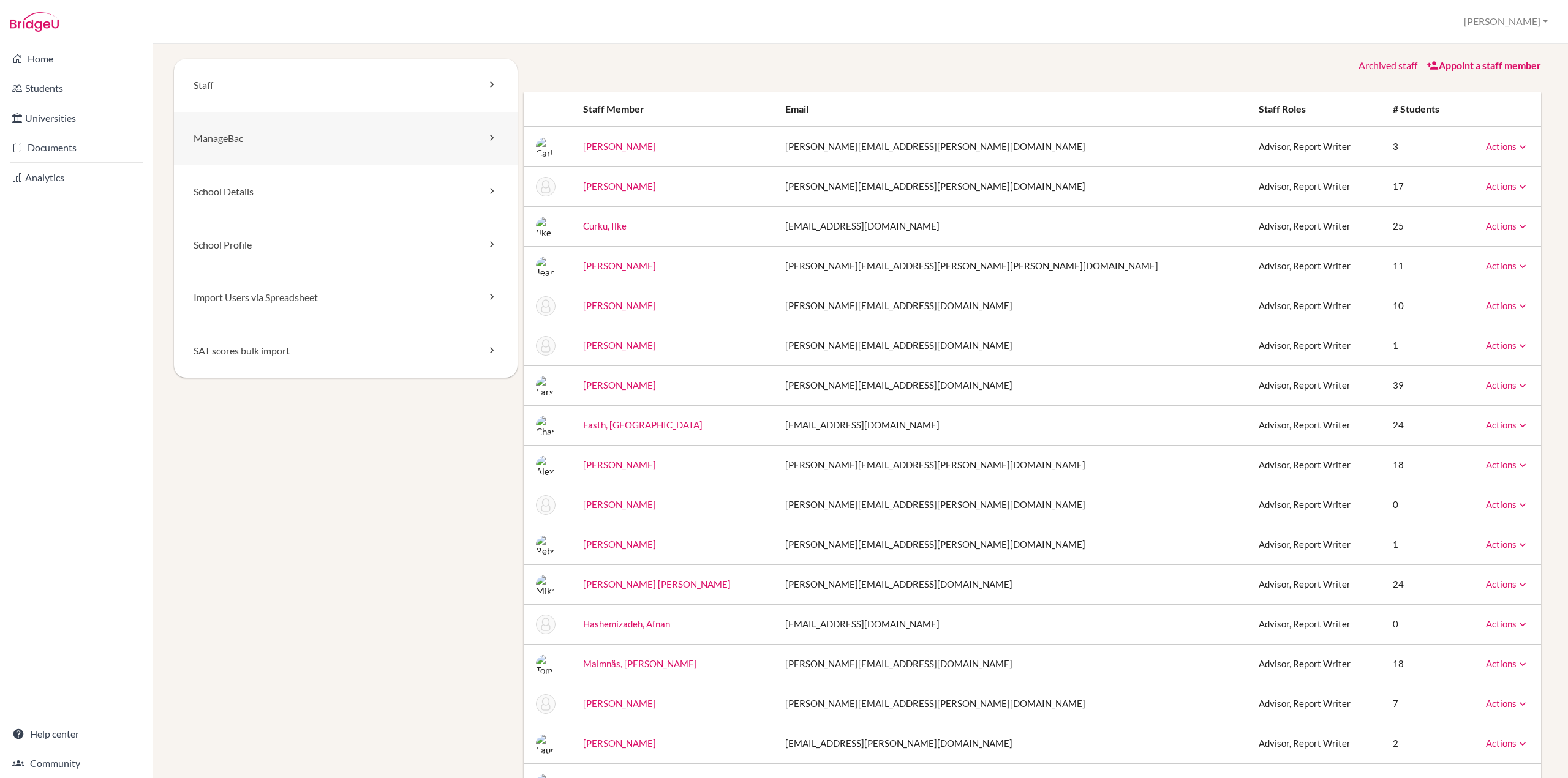
click at [255, 151] on link "ManageBac" at bounding box center [345, 138] width 344 height 54
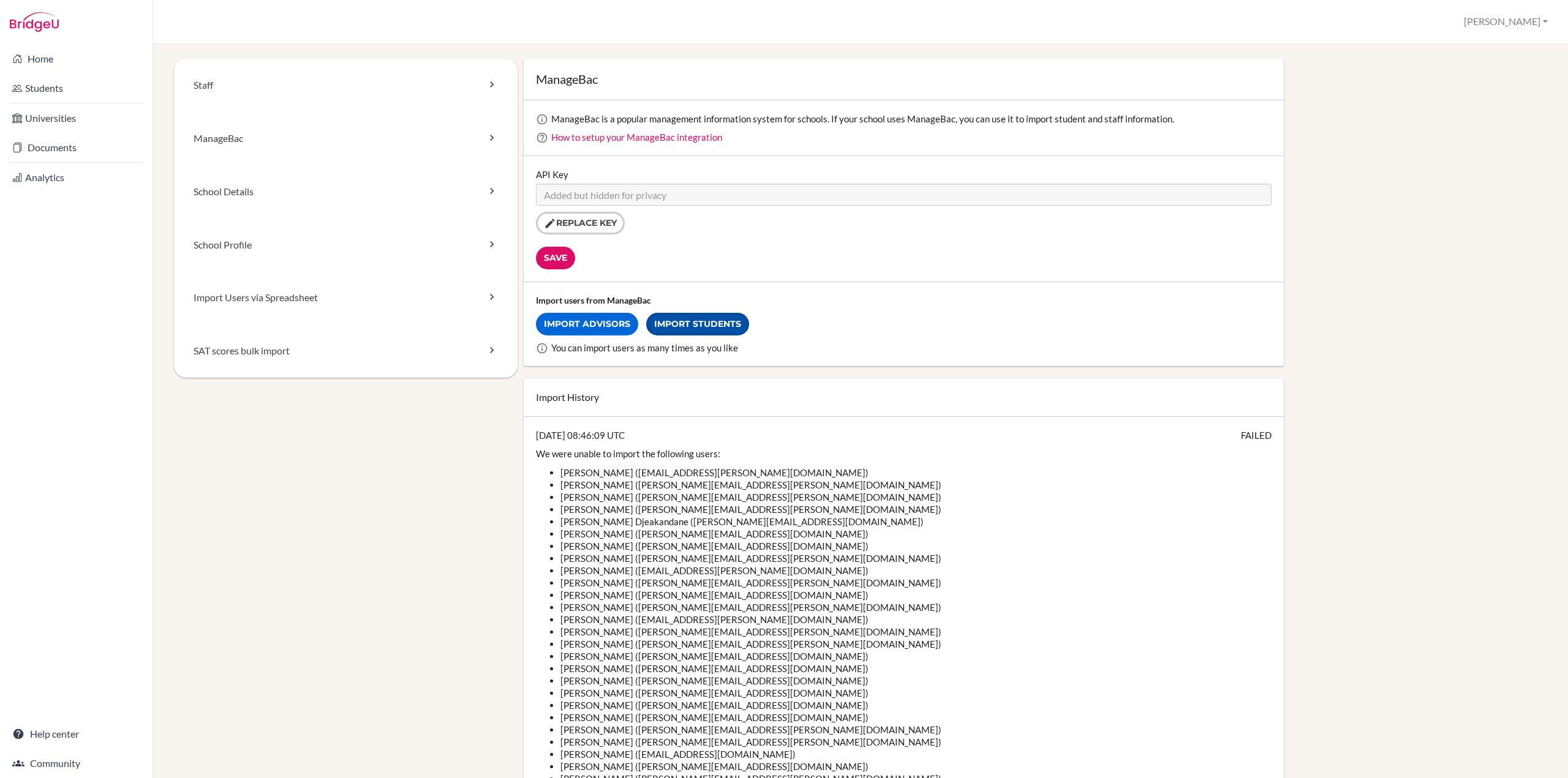
click at [696, 324] on link "Import Students" at bounding box center [697, 325] width 103 height 23
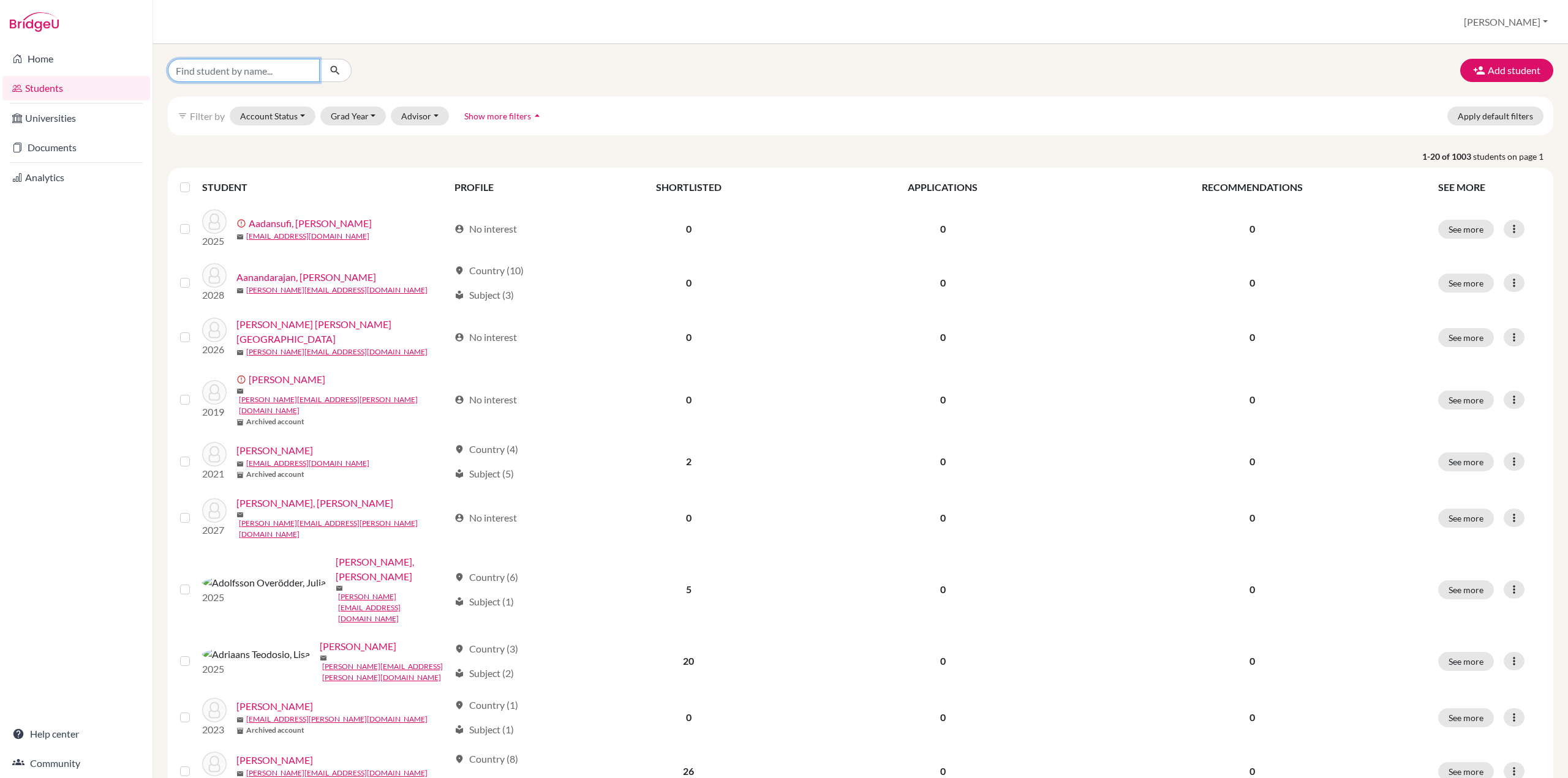
click at [241, 71] on input "Find student by name..." at bounding box center [243, 70] width 152 height 24
type input "isha"
click at [336, 74] on icon "submit" at bounding box center [335, 70] width 12 height 12
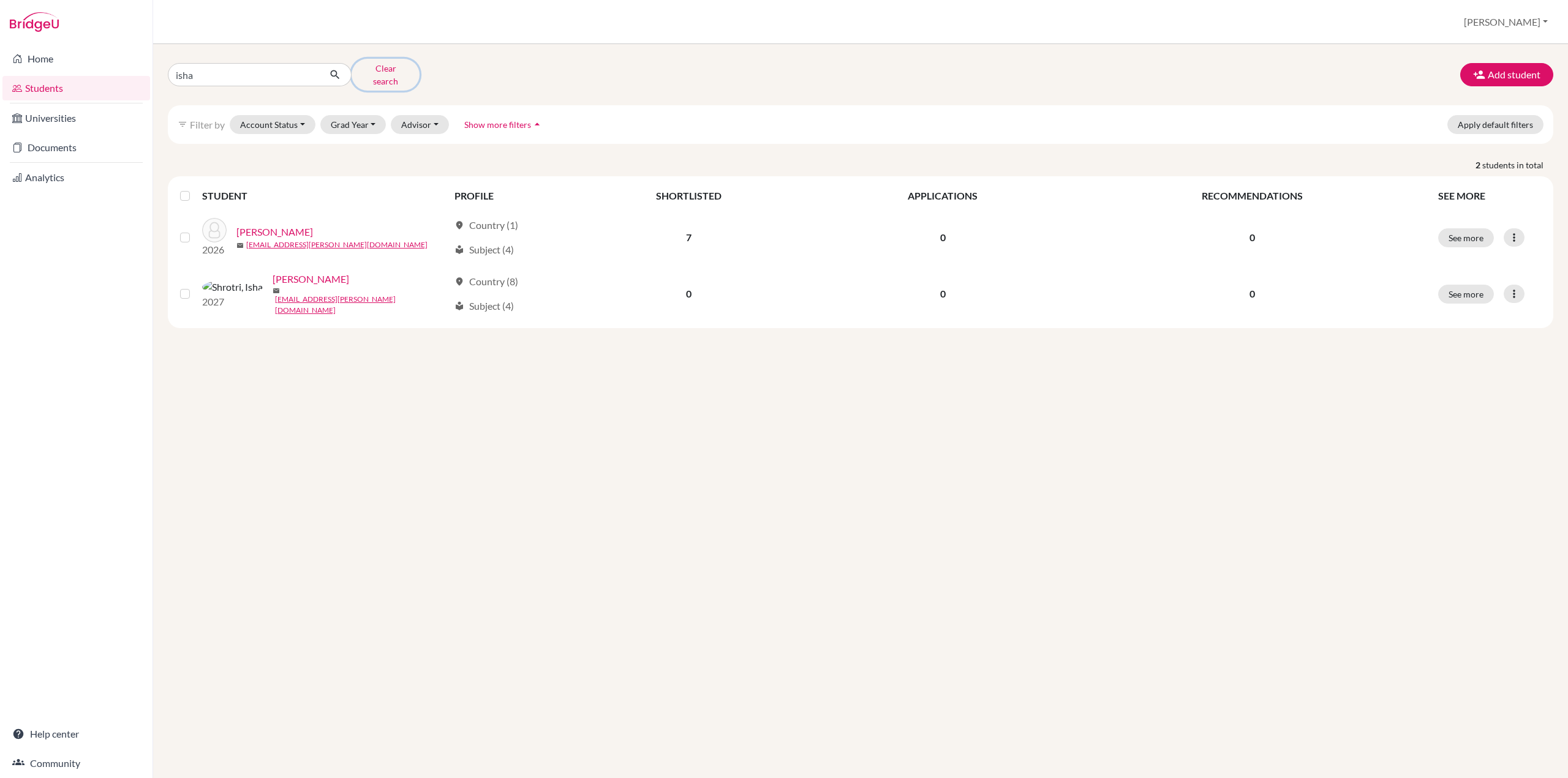
click at [373, 72] on button "Clear search" at bounding box center [386, 74] width 68 height 32
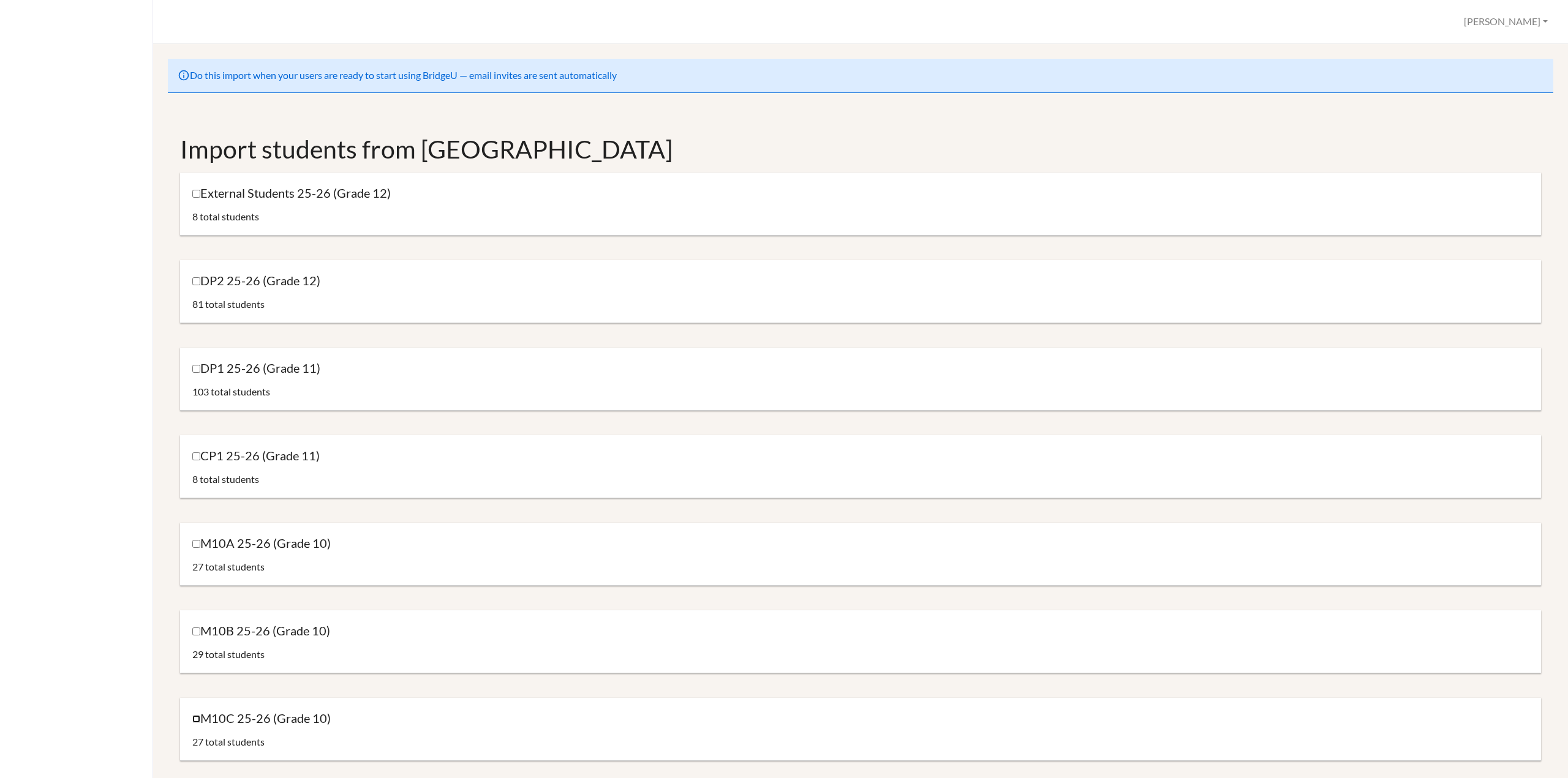
click at [194, 717] on input "M10C 25-26 (Grade 10)" at bounding box center [196, 719] width 8 height 8
checkbox input "true"
click at [197, 630] on input "M10B 25-26 (Grade 10)" at bounding box center [196, 631] width 8 height 8
checkbox input "true"
click at [195, 547] on input "M10A 25-26 (Grade 10)" at bounding box center [196, 544] width 8 height 8
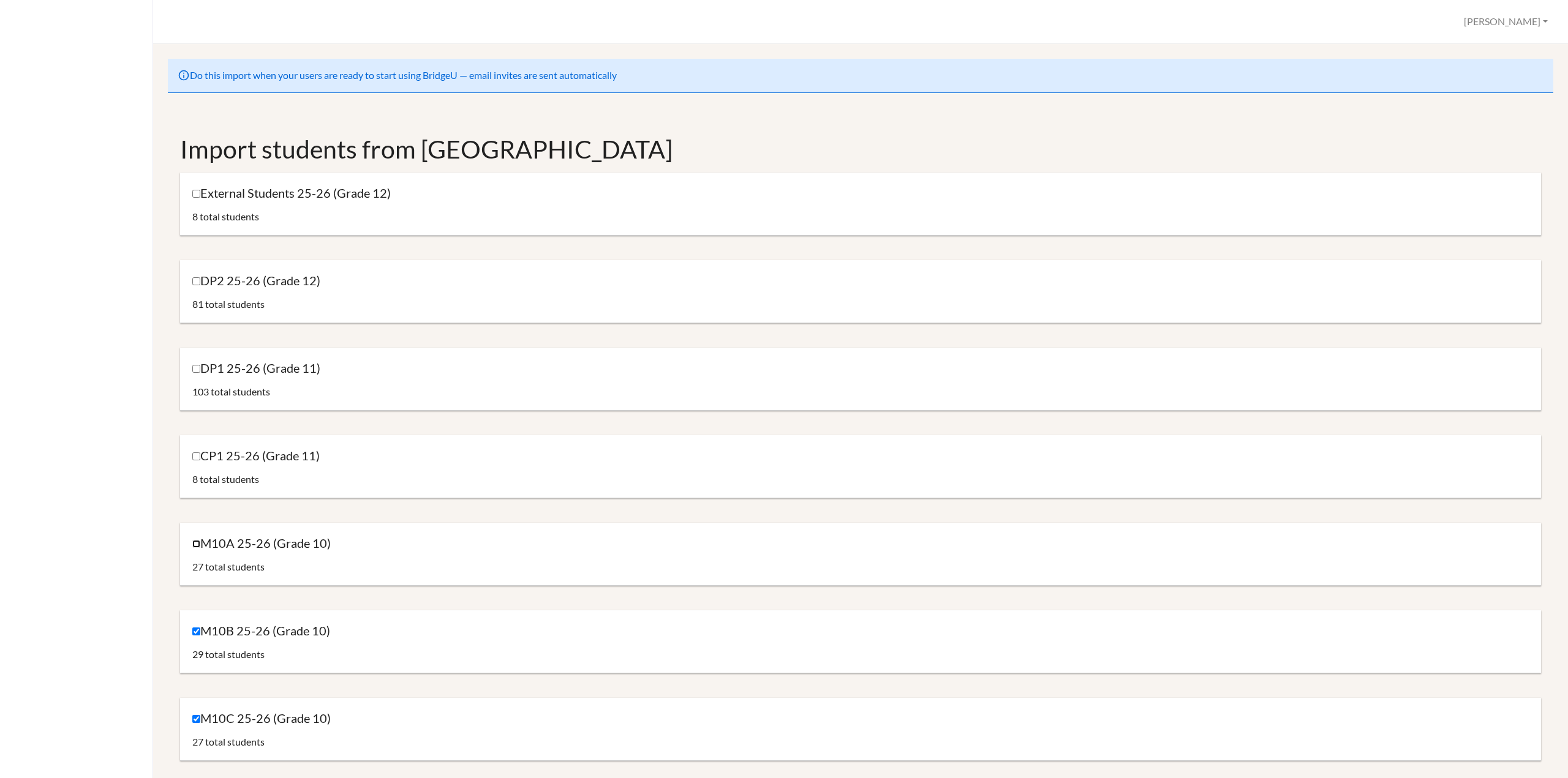
checkbox input "true"
click at [195, 369] on input "DP1 25-26 (Grade 11)" at bounding box center [196, 369] width 8 height 8
checkbox input "true"
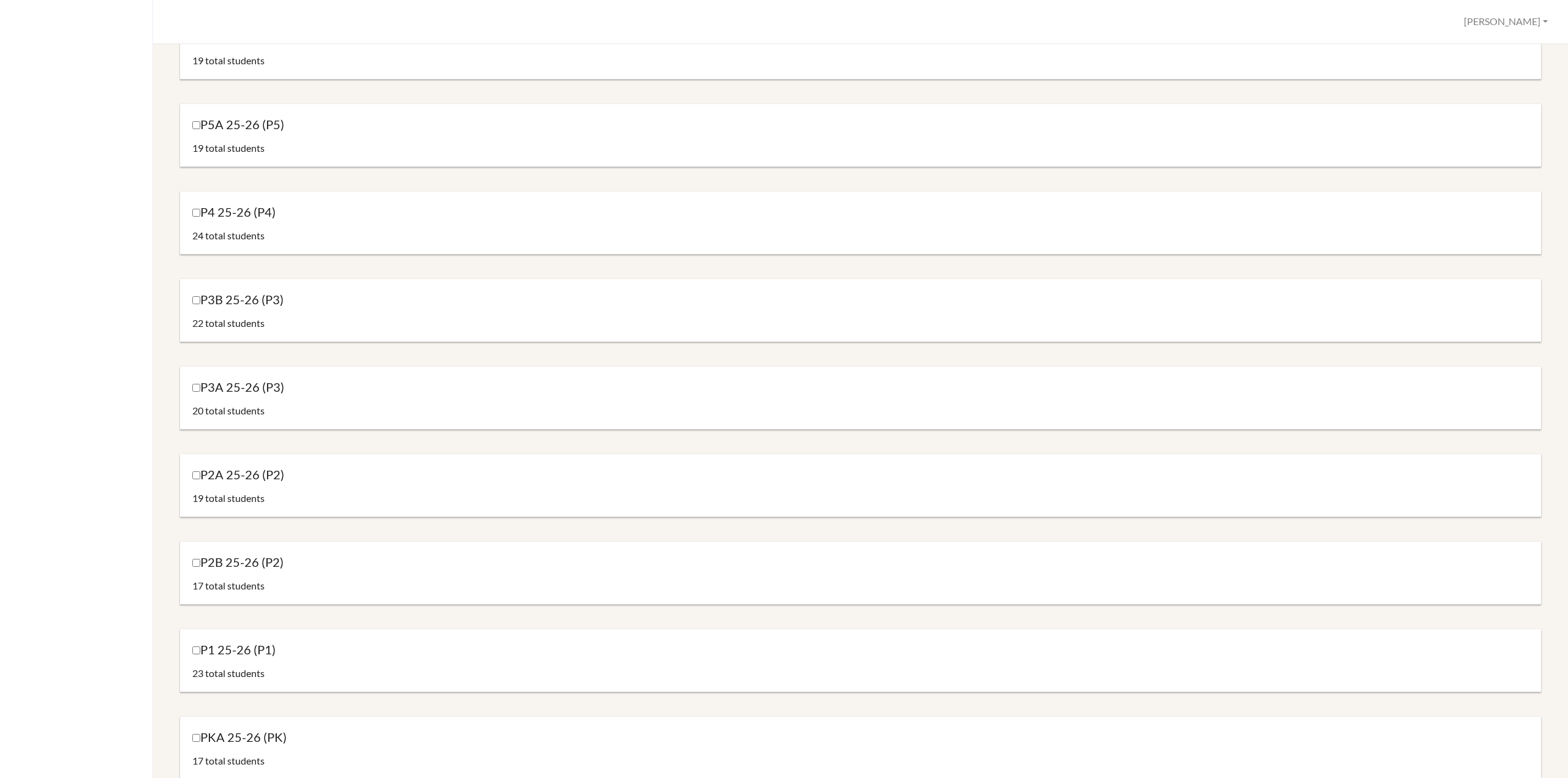
scroll to position [1848, 0]
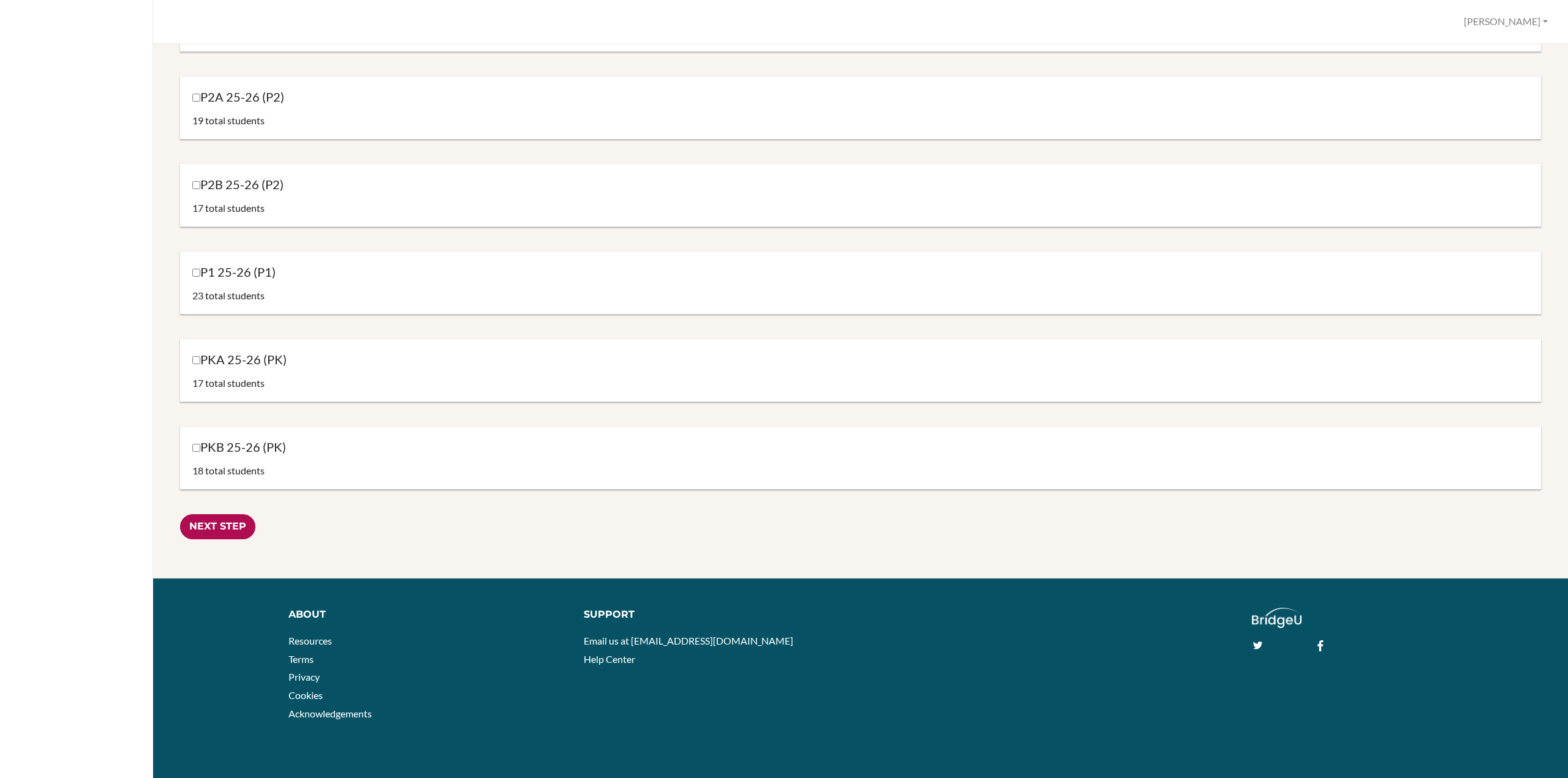
click at [218, 524] on input "Next Step" at bounding box center [217, 527] width 75 height 25
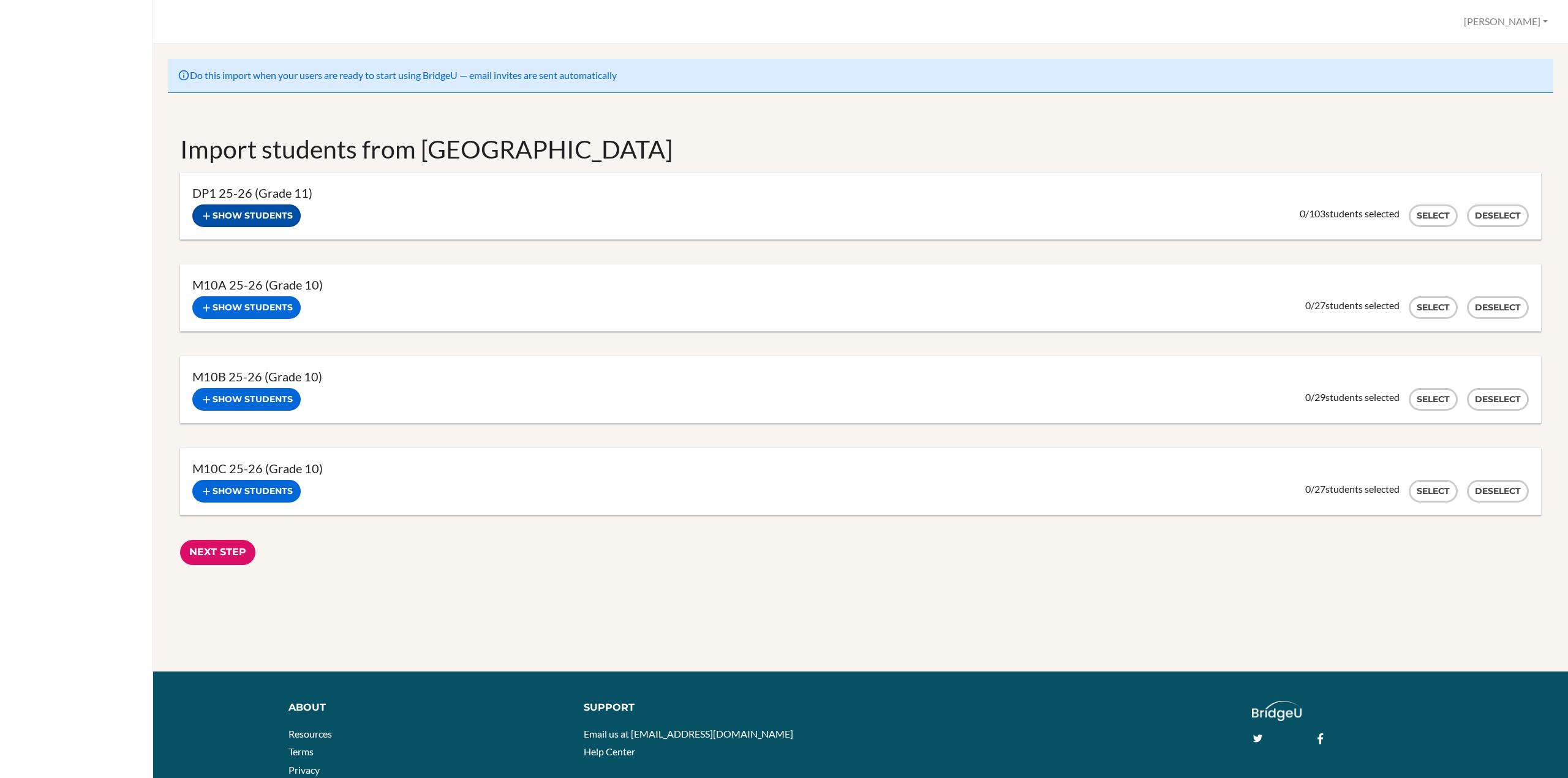
click at [203, 214] on icon "button" at bounding box center [206, 215] width 12 height 12
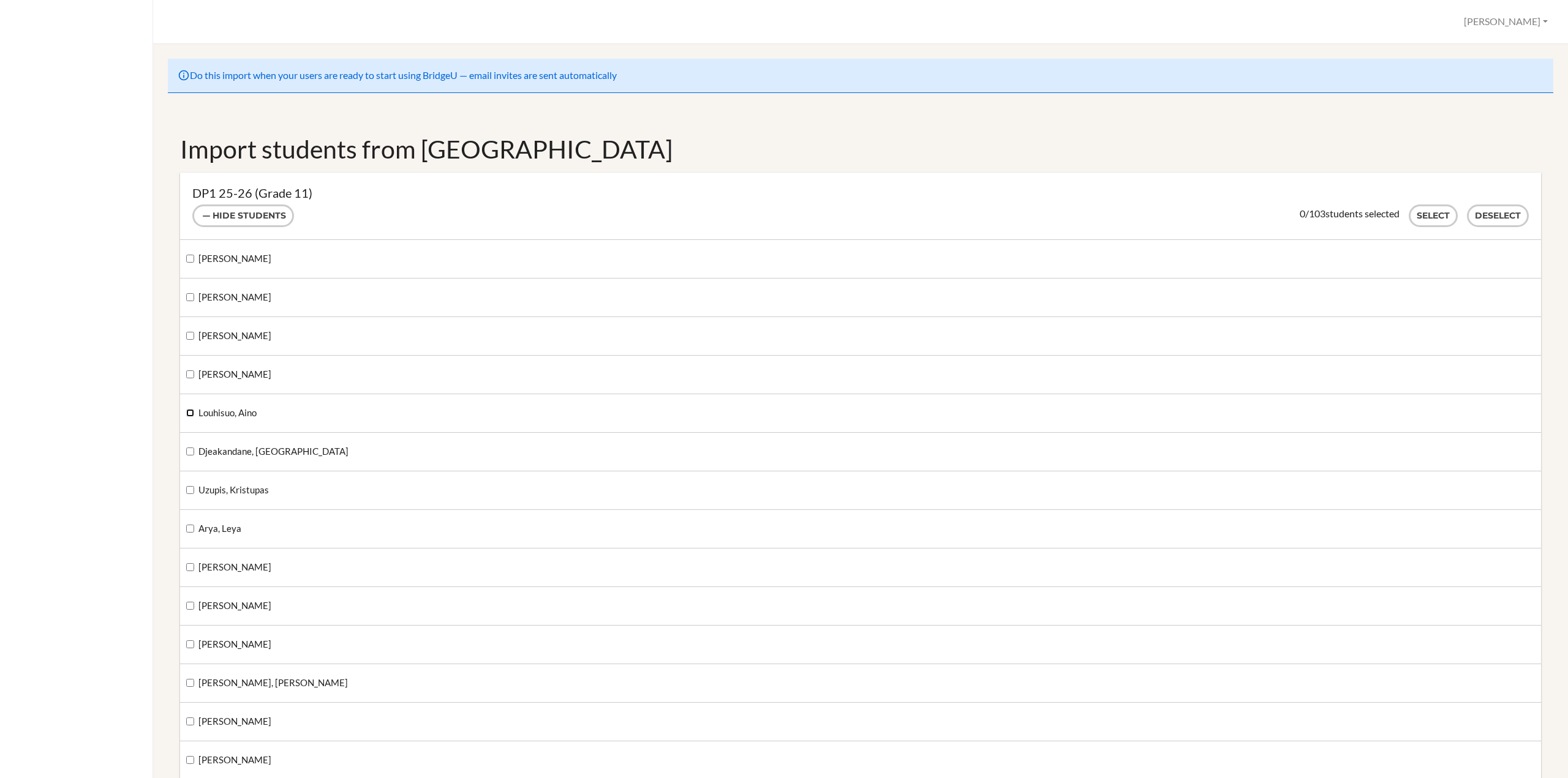
click at [188, 411] on input "Louhisuo, Aino" at bounding box center [190, 413] width 8 height 8
click at [188, 412] on input "Louhisuo, Aino" at bounding box center [190, 413] width 8 height 8
checkbox input "false"
click at [208, 216] on icon "button" at bounding box center [206, 215] width 12 height 12
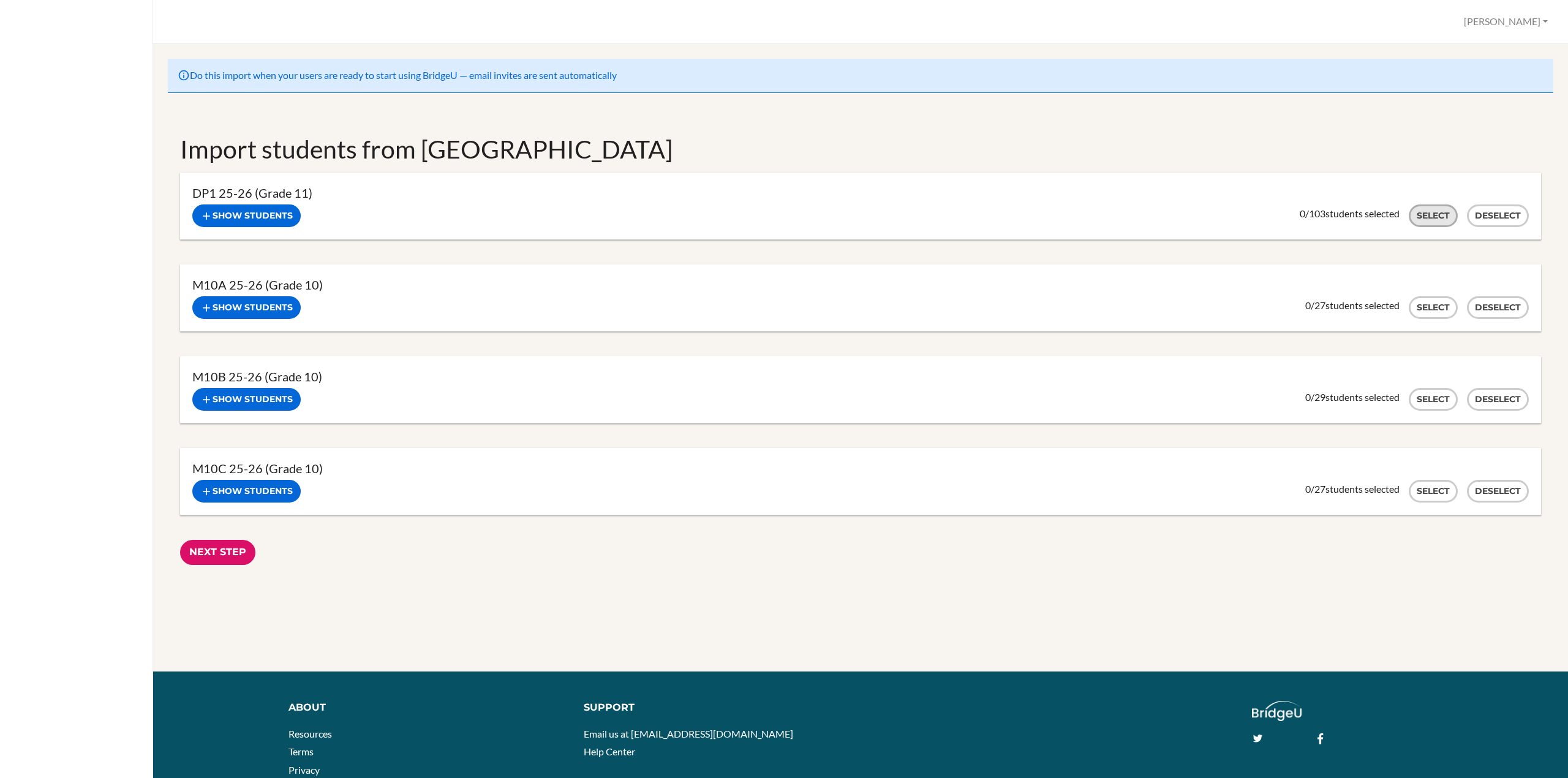
click at [1422, 214] on button "Select" at bounding box center [1433, 215] width 49 height 23
click at [1423, 310] on button "Select" at bounding box center [1433, 308] width 49 height 23
click at [1427, 390] on button "Select" at bounding box center [1433, 400] width 49 height 23
click at [1422, 484] on button "Select" at bounding box center [1433, 491] width 49 height 23
click at [226, 550] on input "Next Step" at bounding box center [217, 552] width 75 height 25
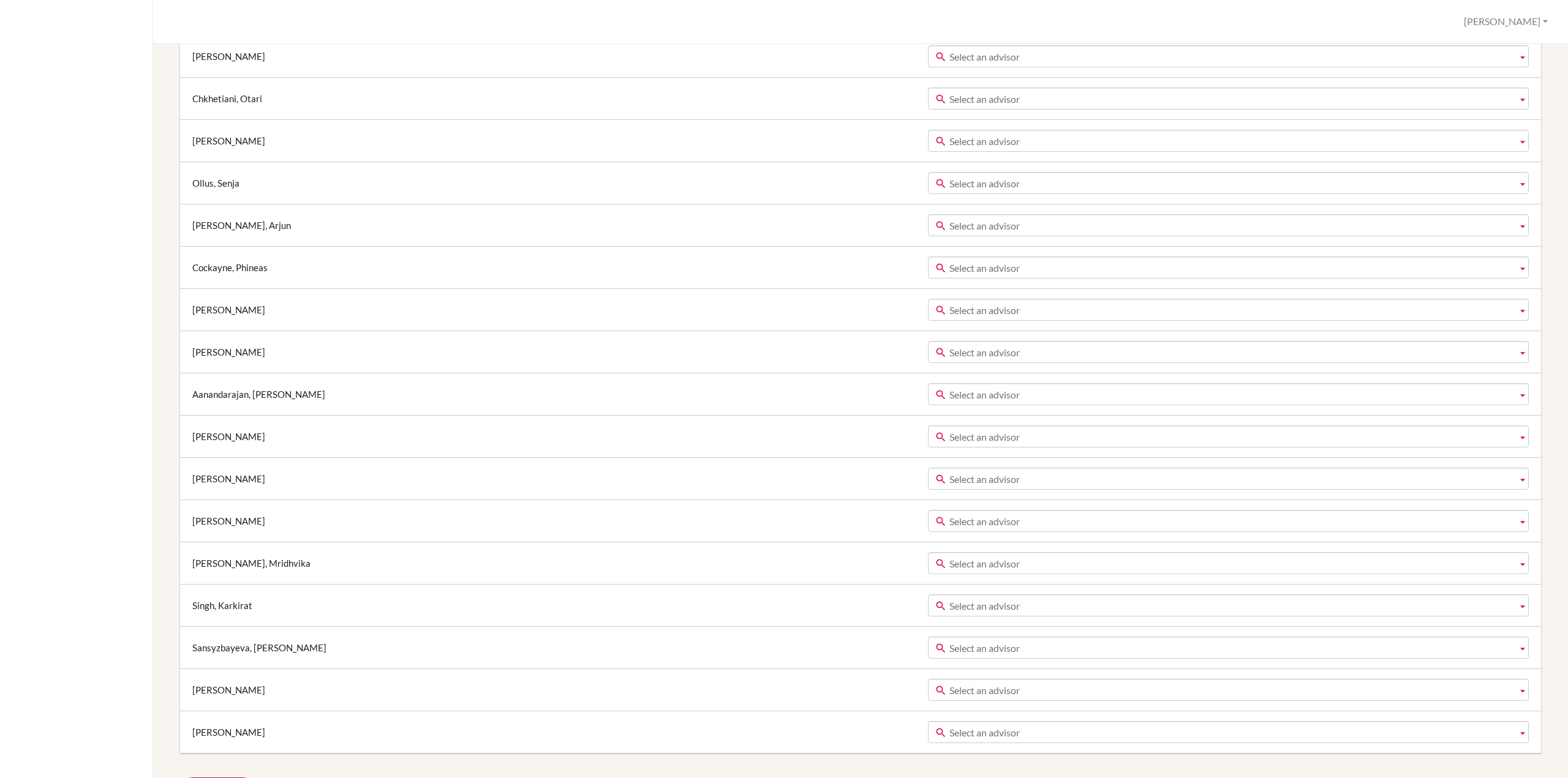
scroll to position [7979, 0]
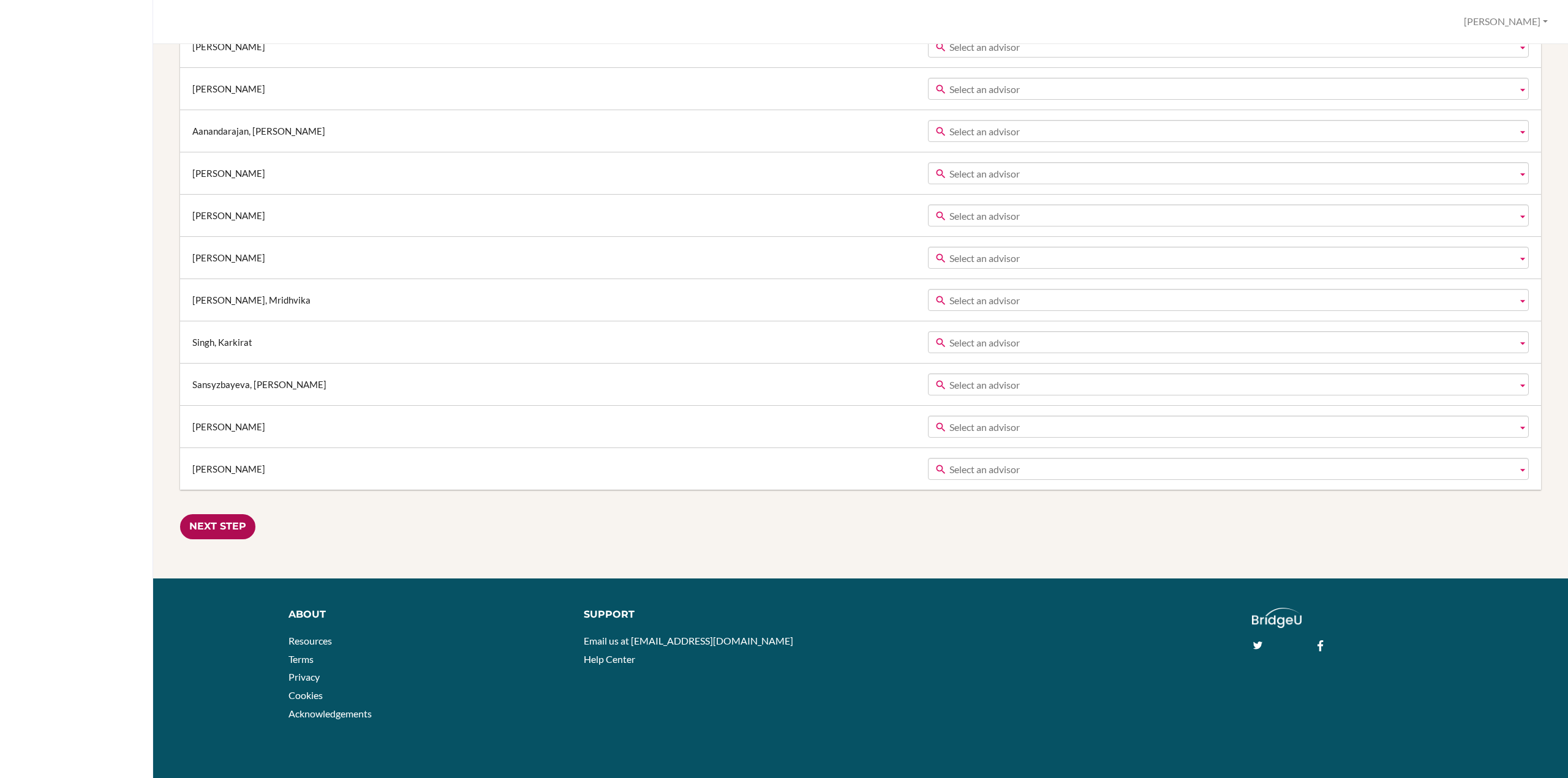
click at [215, 523] on input "Next Step" at bounding box center [217, 527] width 75 height 25
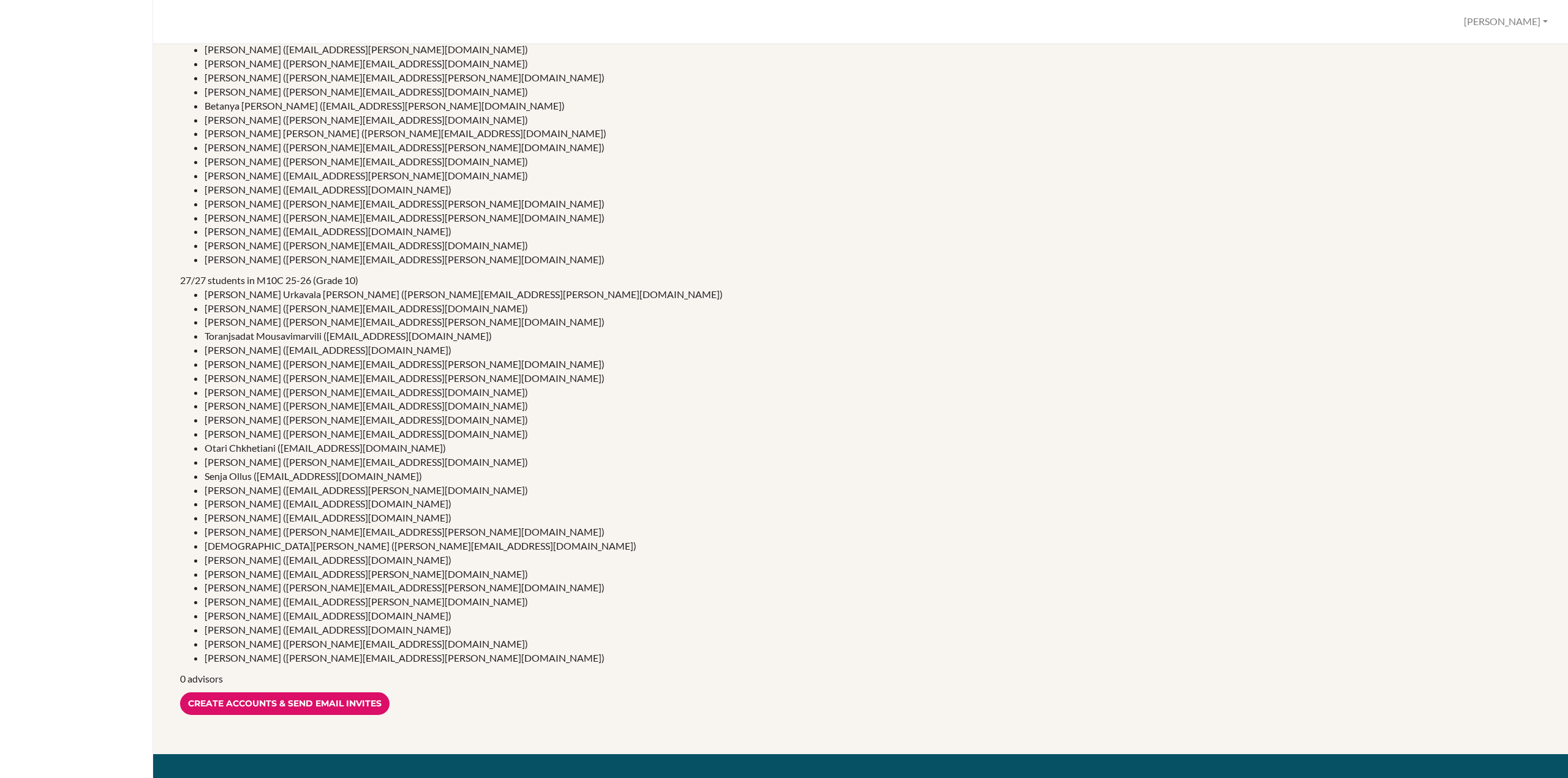
scroll to position [2381, 0]
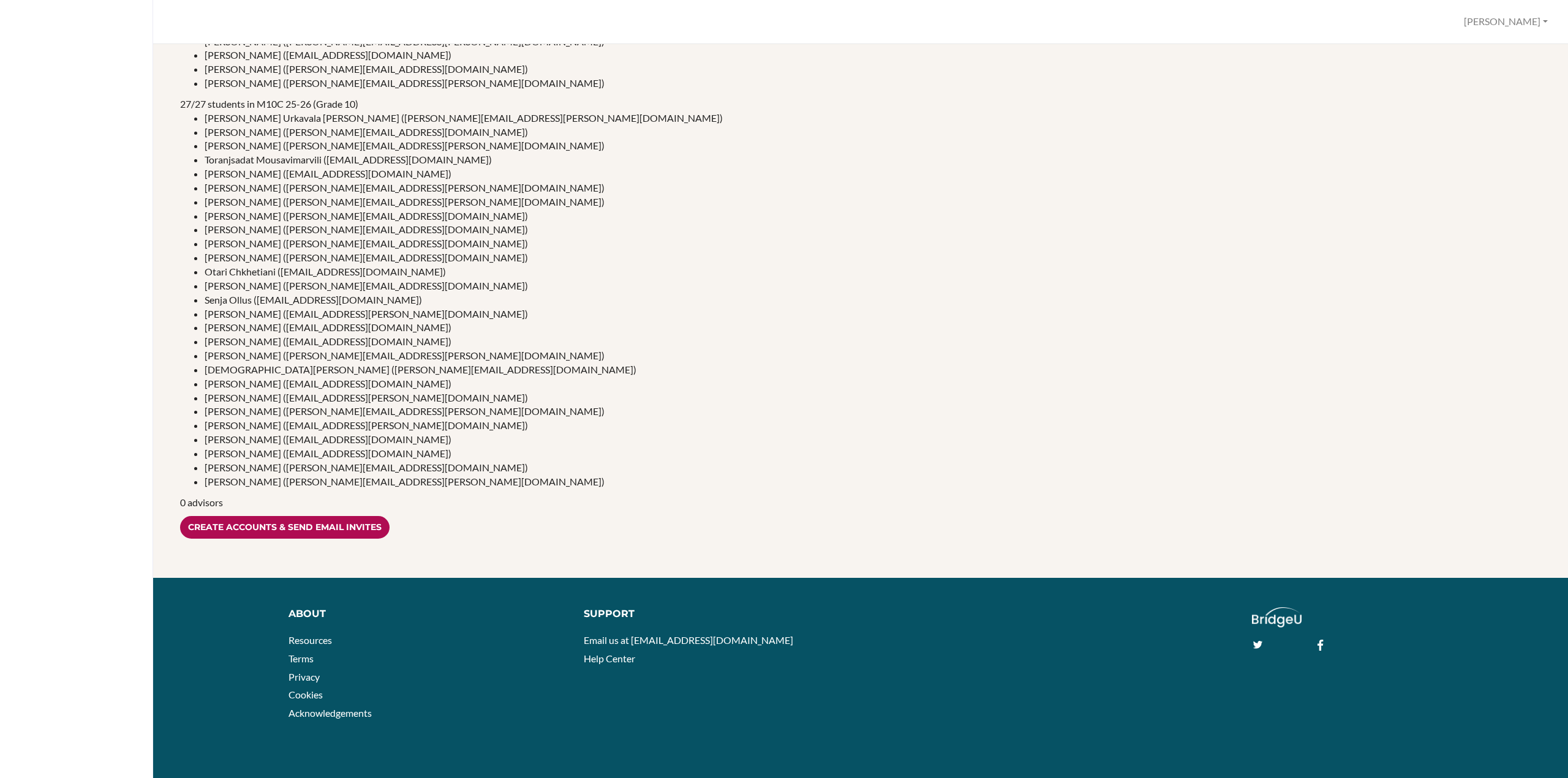
click at [290, 531] on input "Create accounts & send email invites" at bounding box center [284, 528] width 210 height 23
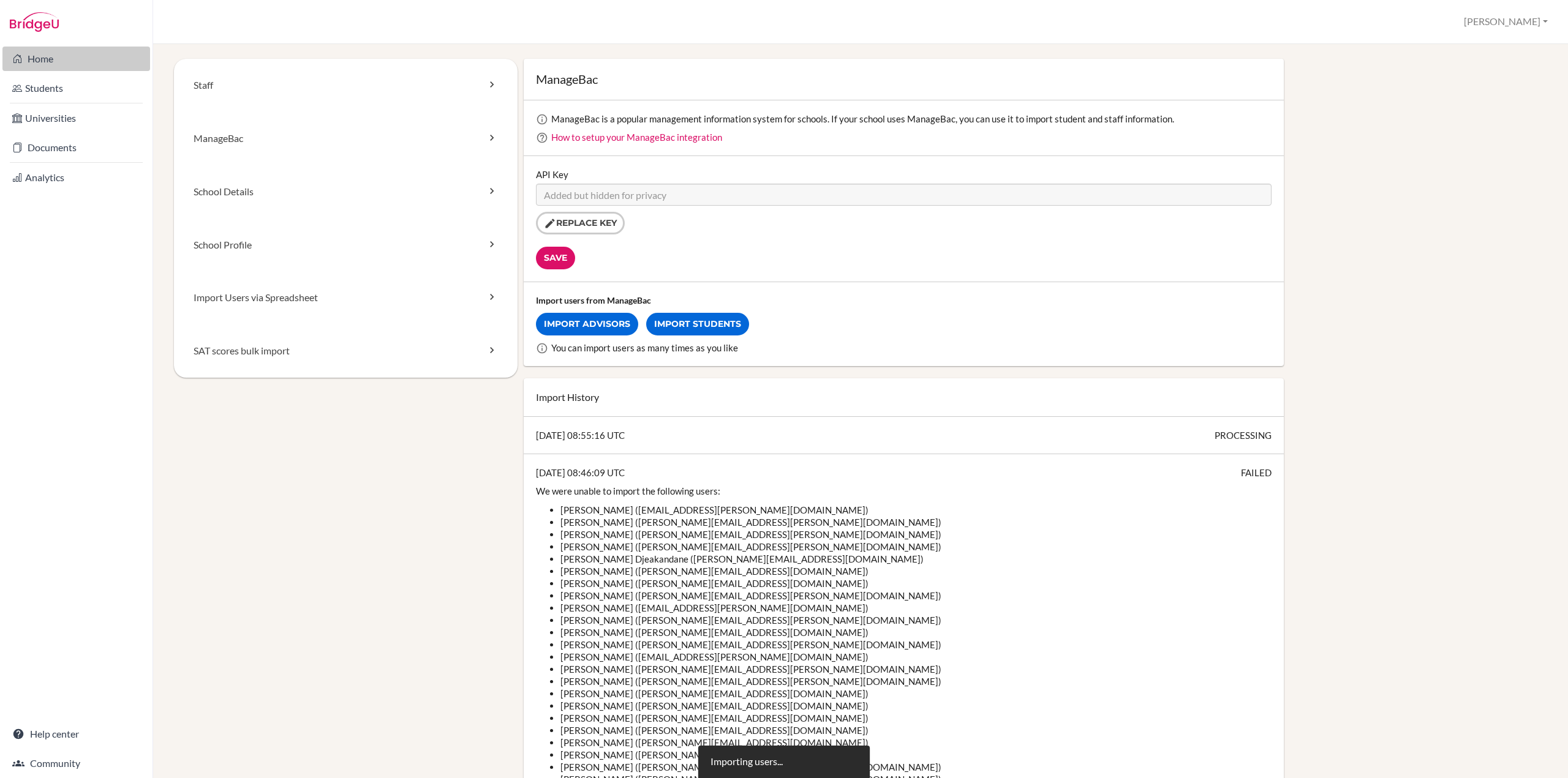
click at [56, 57] on link "Home" at bounding box center [76, 58] width 148 height 24
